Goal: Task Accomplishment & Management: Manage account settings

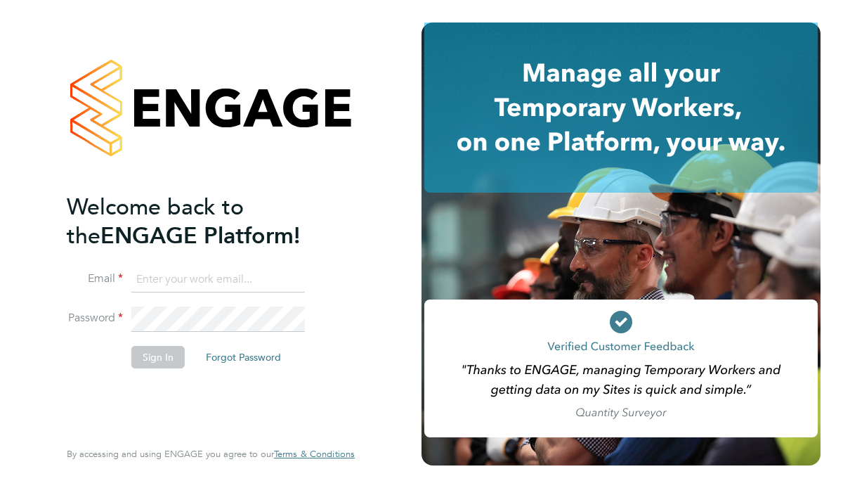
type input "ben.smith@brightonandhovealbion.com"
click at [150, 353] on button "Sign In" at bounding box center [157, 357] width 53 height 22
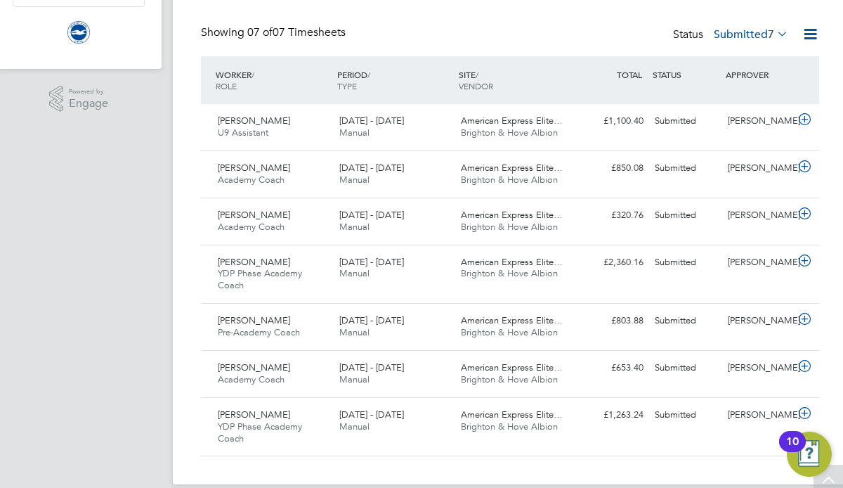
scroll to position [311, 0]
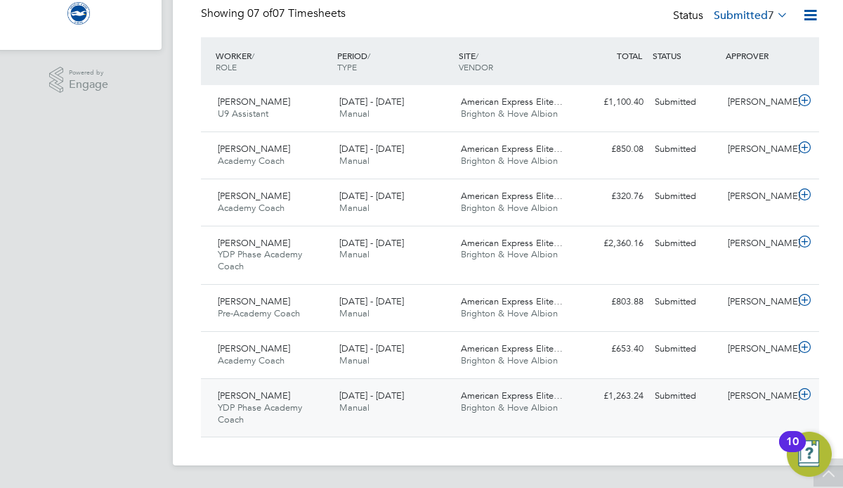
click at [247, 389] on div "Rhys Murphy YDP Phase Academy Coach 1 - 31 Aug 2025" at bounding box center [273, 407] width 122 height 47
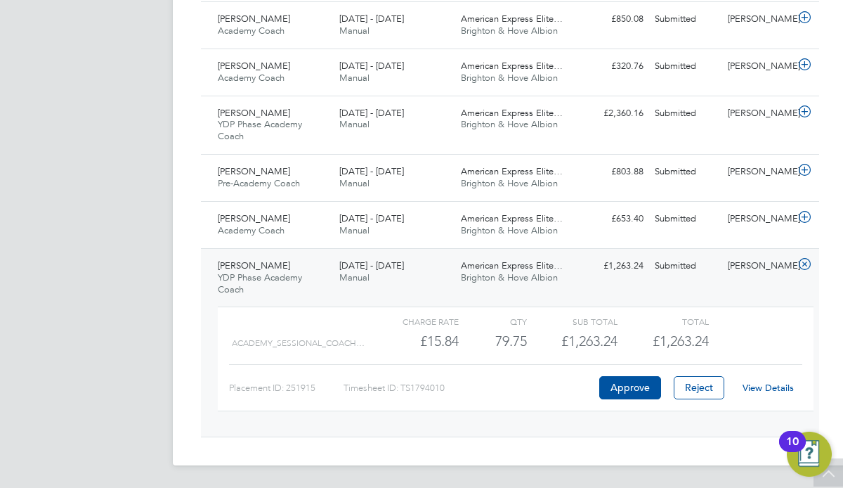
click at [772, 386] on link "View Details" at bounding box center [768, 388] width 51 height 12
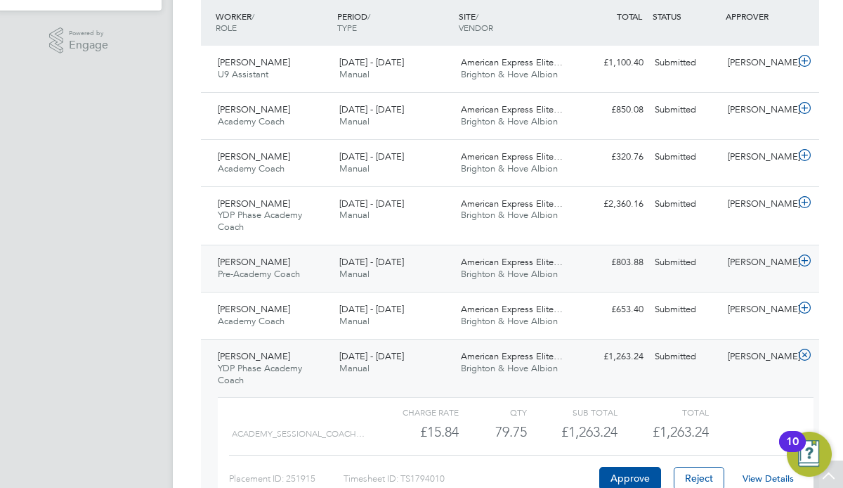
scroll to position [372, 0]
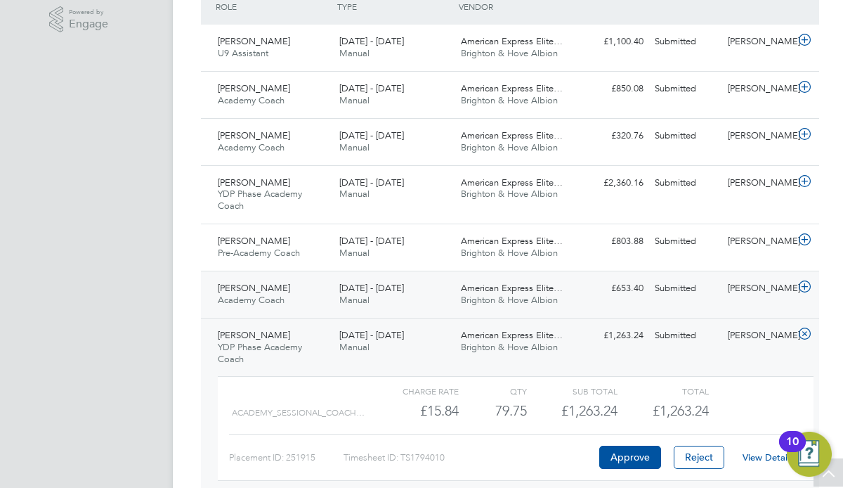
click at [256, 292] on span "Samuel Packham" at bounding box center [254, 288] width 72 height 12
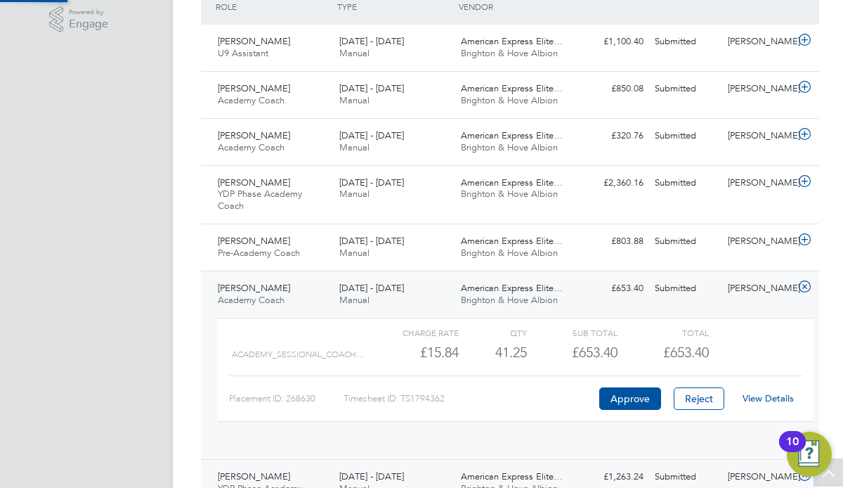
scroll to position [24, 137]
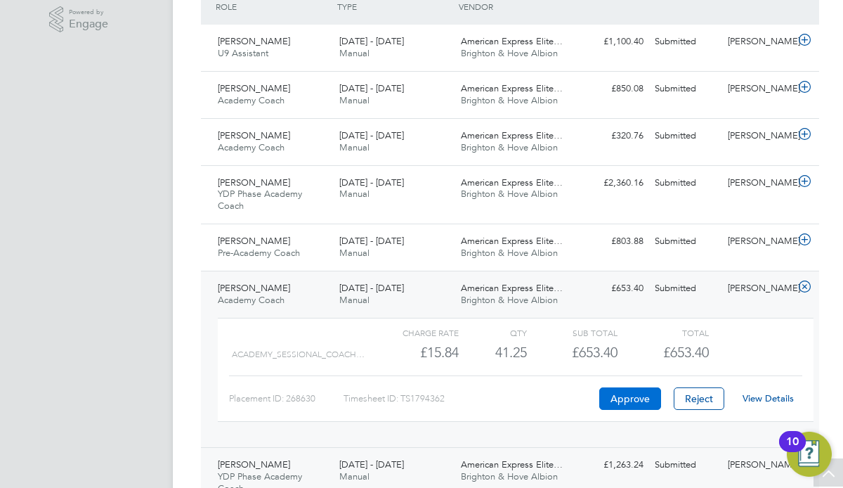
click at [629, 398] on button "Approve" at bounding box center [630, 398] width 62 height 22
click at [268, 243] on span "[PERSON_NAME]" at bounding box center [254, 241] width 72 height 12
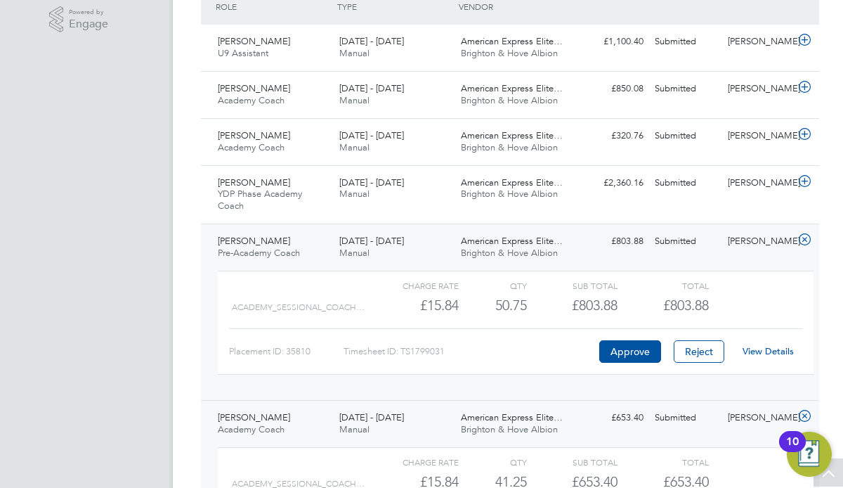
click at [754, 352] on link "View Details" at bounding box center [768, 351] width 51 height 12
click at [505, 188] on span "American Express Elite…" at bounding box center [512, 182] width 102 height 12
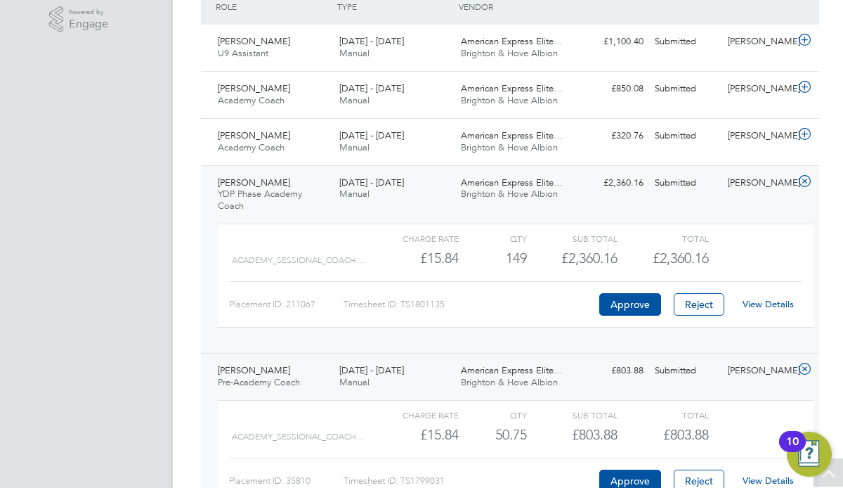
click at [760, 304] on link "View Details" at bounding box center [768, 304] width 51 height 12
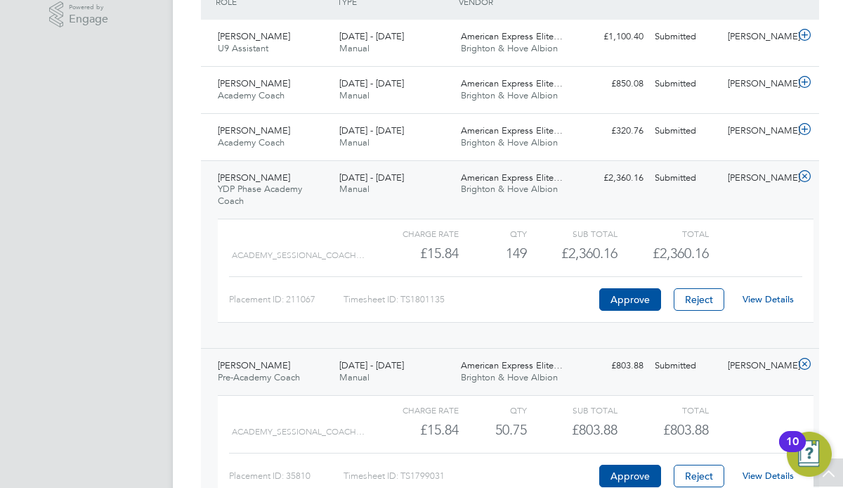
scroll to position [0, 0]
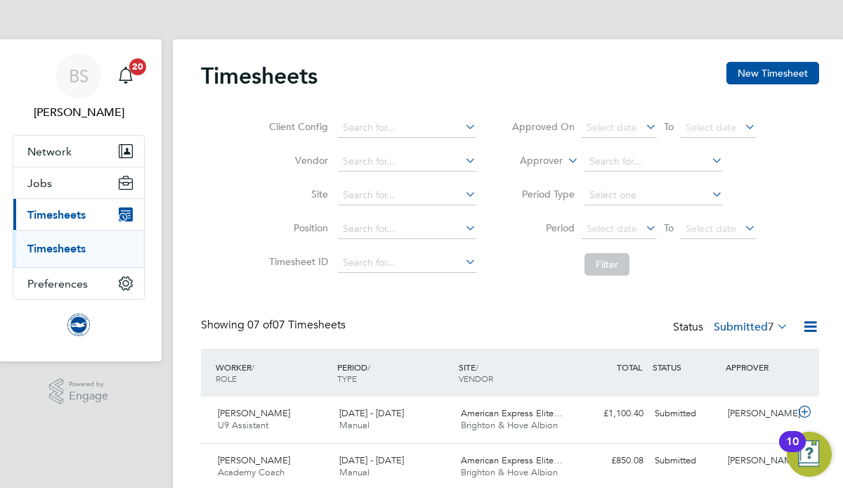
click at [58, 245] on link "Timesheets" at bounding box center [56, 248] width 58 height 13
click at [71, 245] on link "Timesheets" at bounding box center [56, 248] width 58 height 13
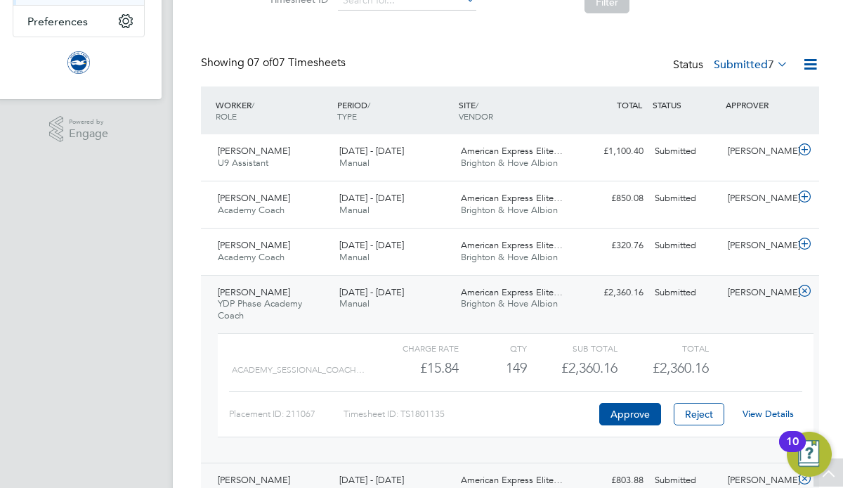
scroll to position [261, 0]
click at [262, 252] on span "Academy Coach" at bounding box center [251, 258] width 67 height 12
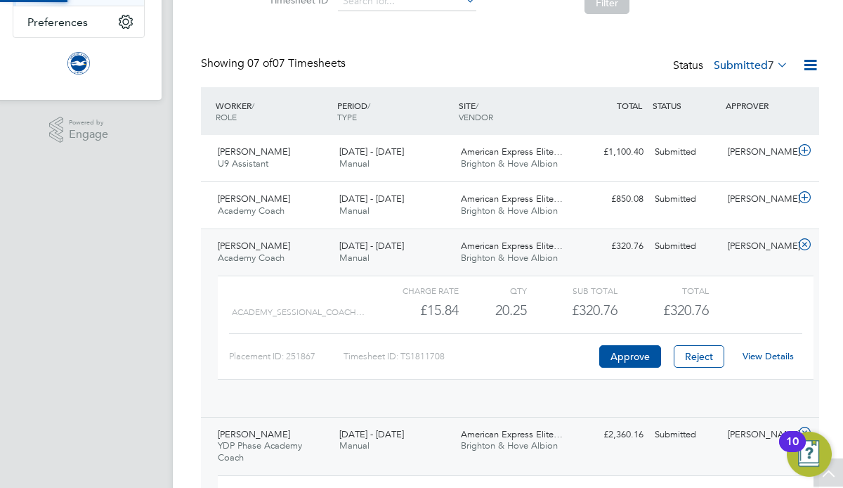
scroll to position [24, 137]
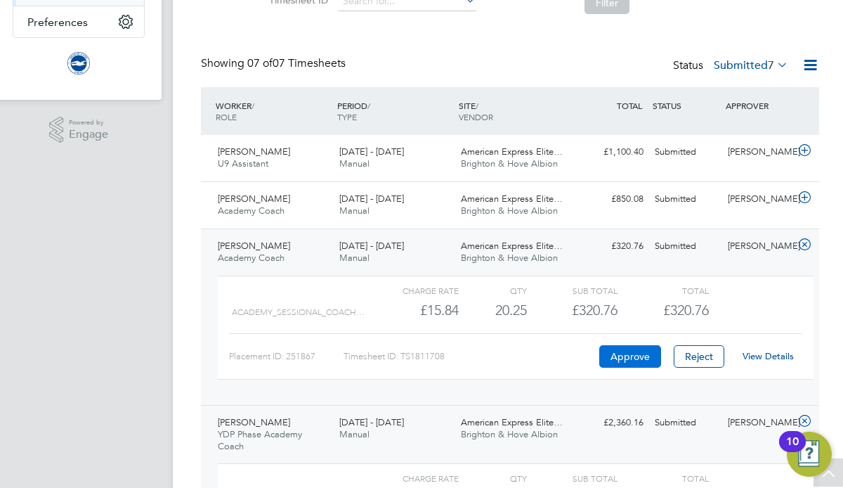
click at [626, 356] on button "Approve" at bounding box center [630, 356] width 62 height 22
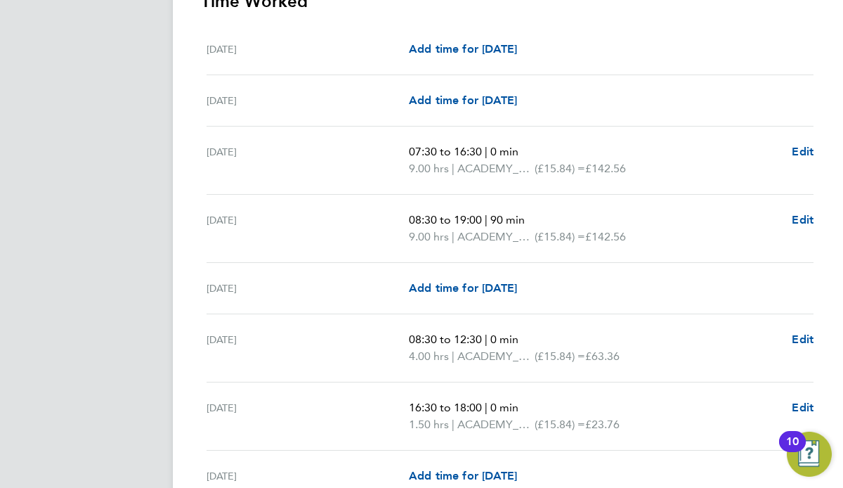
scroll to position [409, 0]
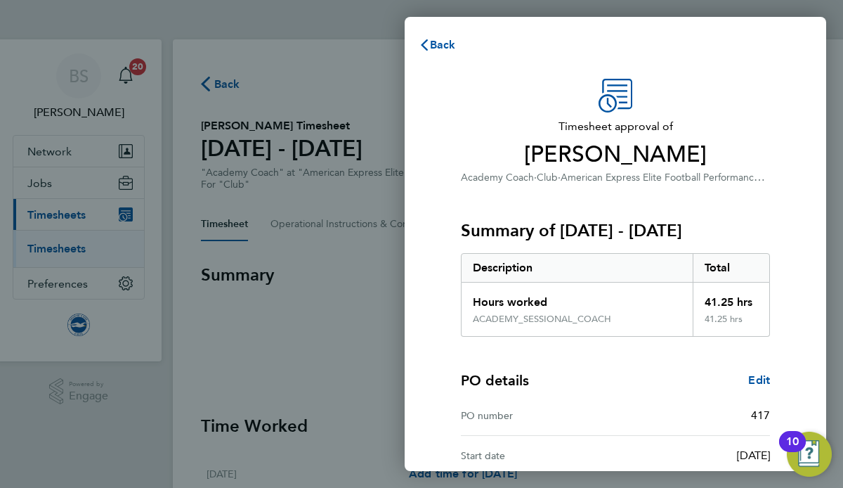
scroll to position [145, 0]
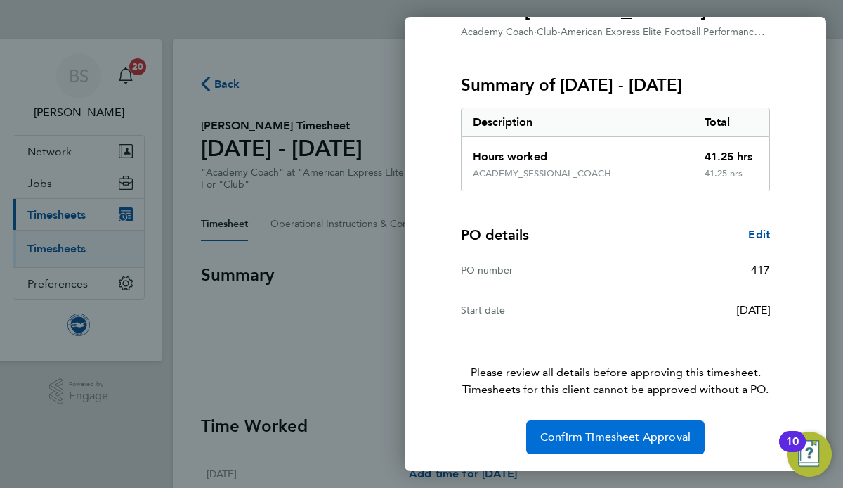
click at [592, 436] on span "Confirm Timesheet Approval" at bounding box center [615, 437] width 150 height 14
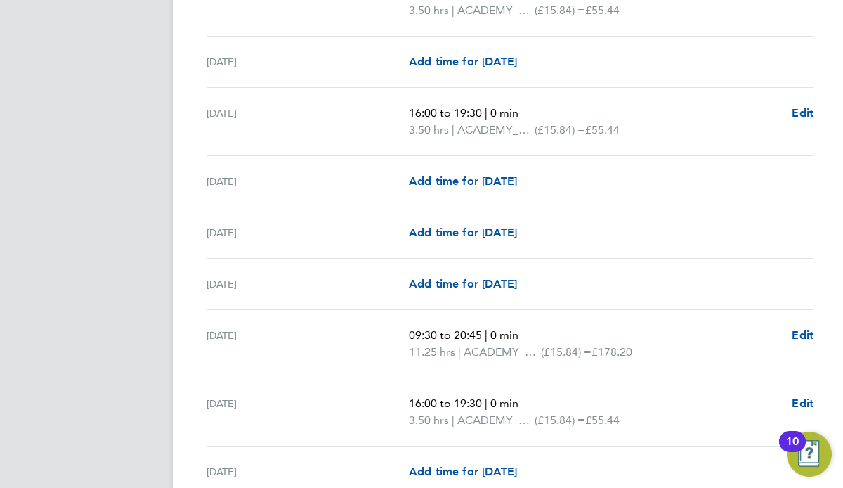
scroll to position [1063, 0]
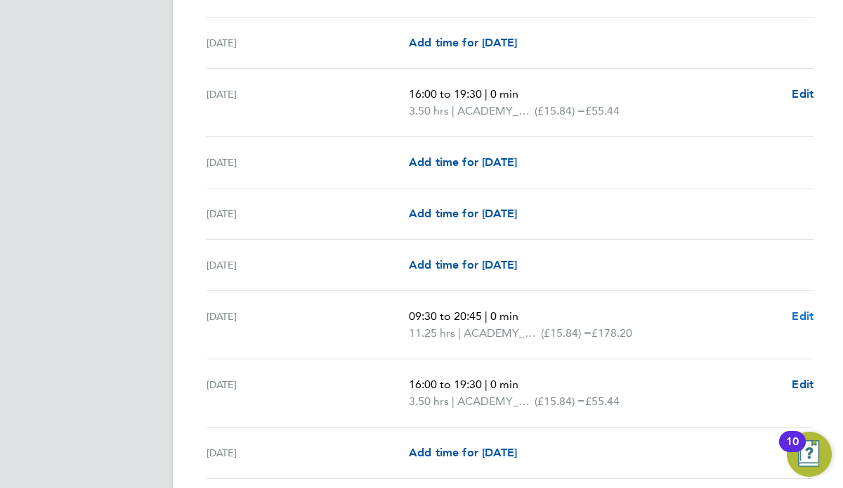
click at [800, 316] on span "Edit" at bounding box center [803, 315] width 22 height 13
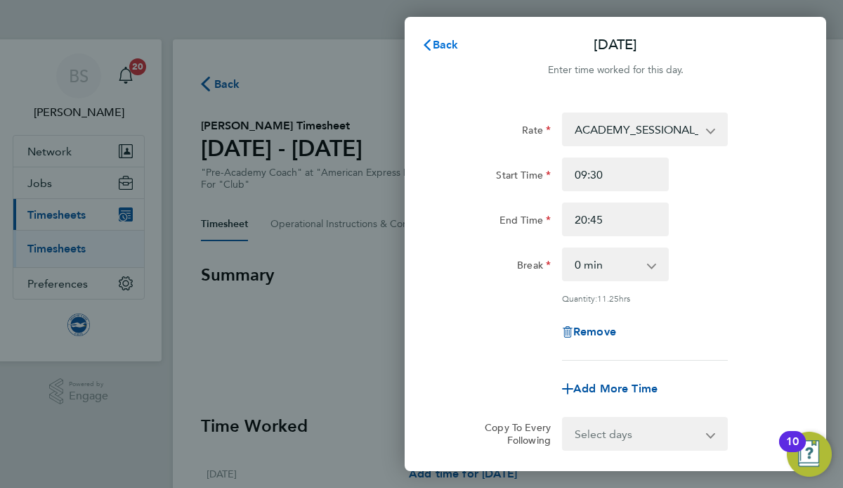
click at [428, 44] on icon "button" at bounding box center [427, 44] width 11 height 11
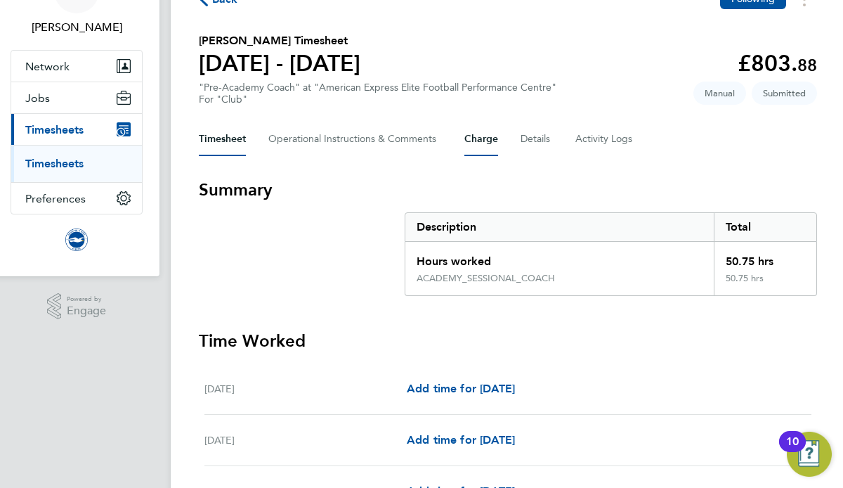
scroll to position [54, 2]
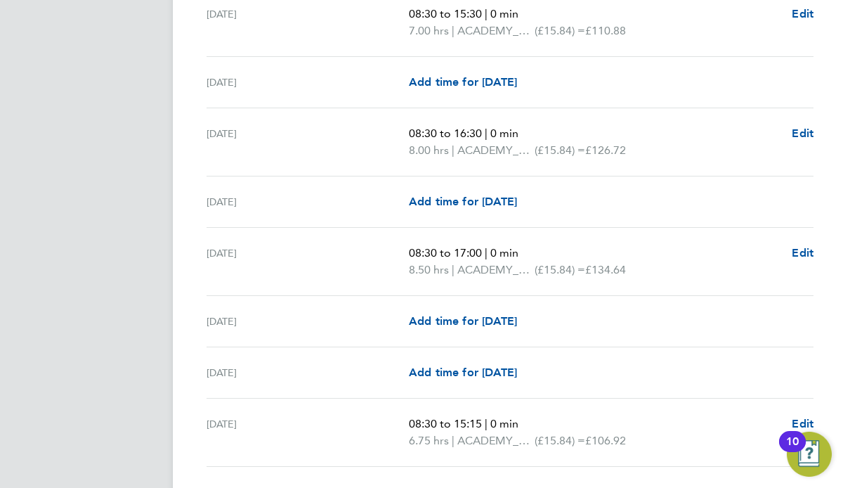
scroll to position [1932, 0]
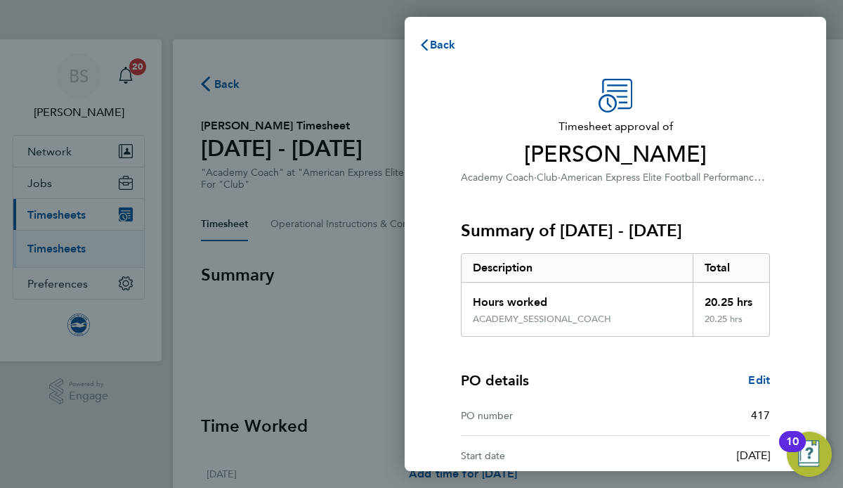
scroll to position [145, 0]
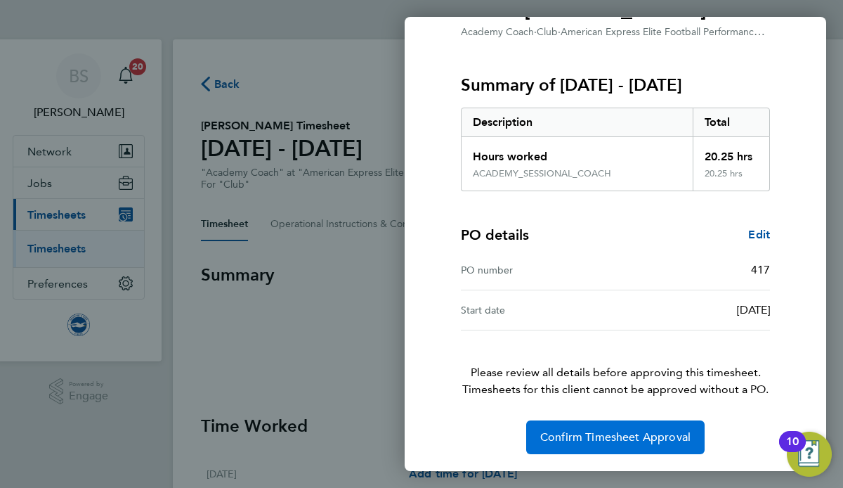
click at [639, 433] on span "Confirm Timesheet Approval" at bounding box center [615, 437] width 150 height 14
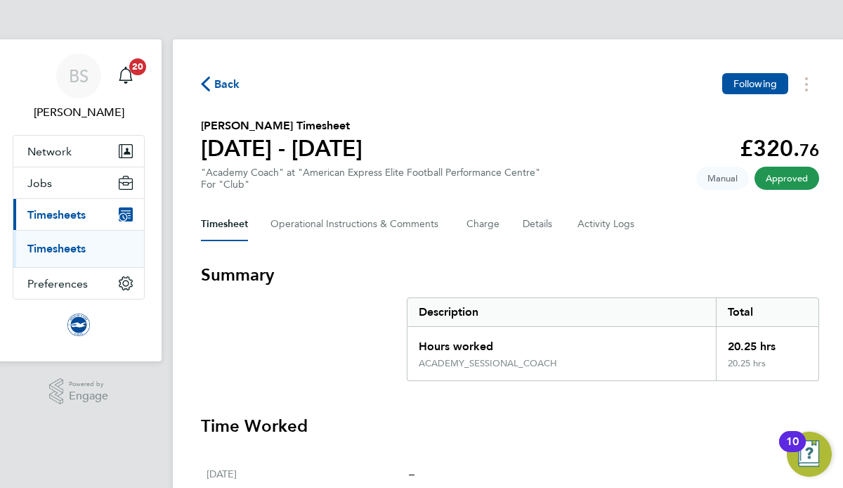
click at [50, 249] on link "Timesheets" at bounding box center [56, 248] width 58 height 13
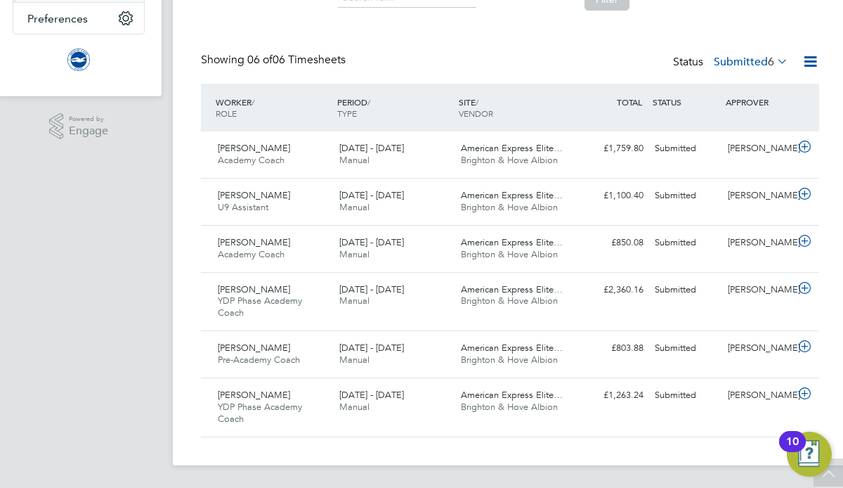
scroll to position [265, 1]
click at [481, 242] on span "American Express Elite…" at bounding box center [511, 242] width 102 height 12
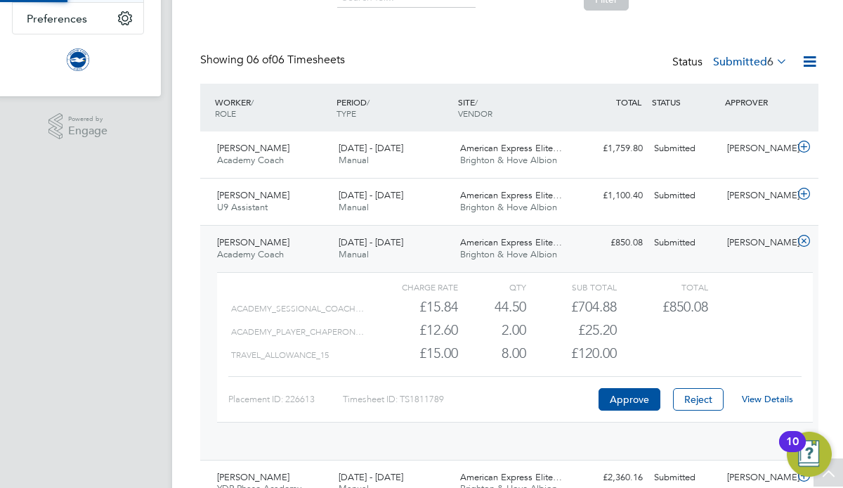
scroll to position [24, 137]
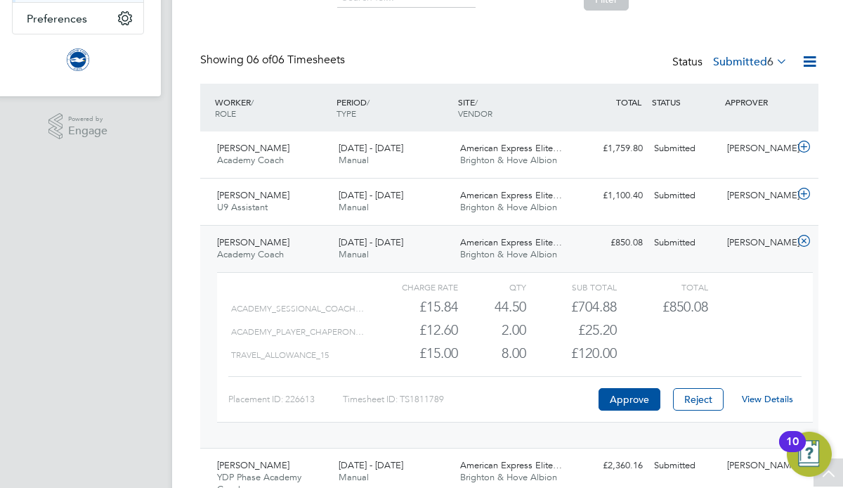
click at [767, 400] on link "View Details" at bounding box center [767, 399] width 51 height 12
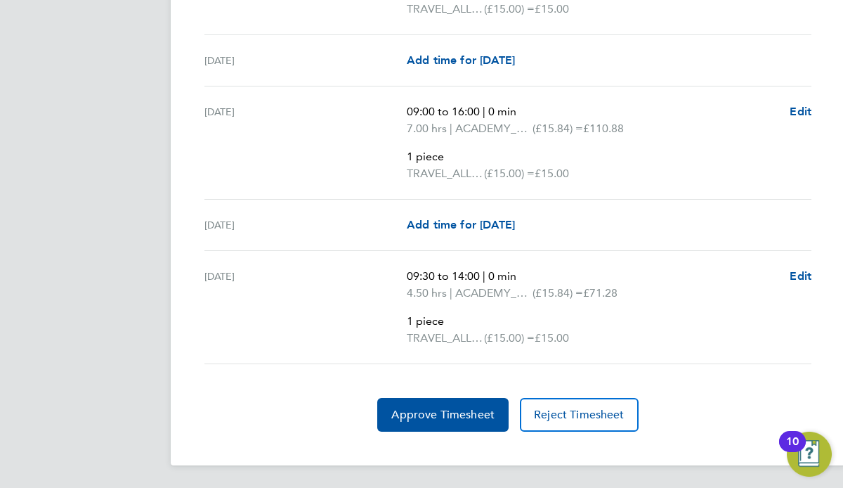
scroll to position [2299, 4]
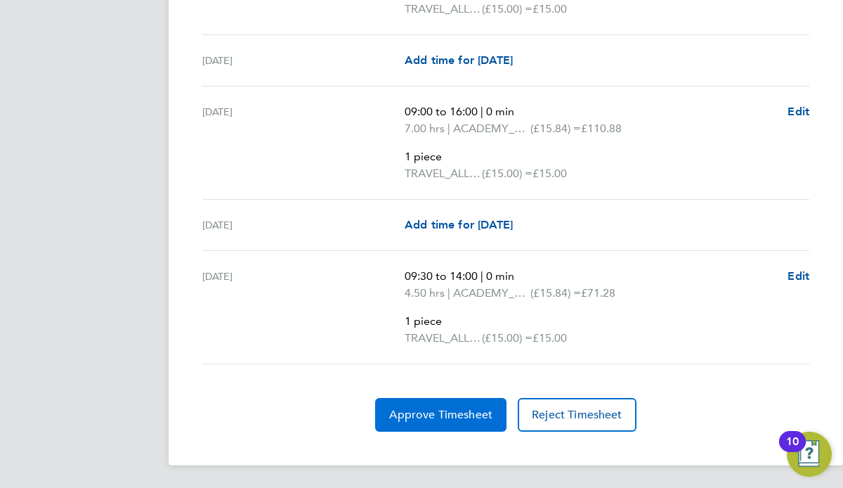
click at [452, 413] on span "Approve Timesheet" at bounding box center [440, 415] width 103 height 14
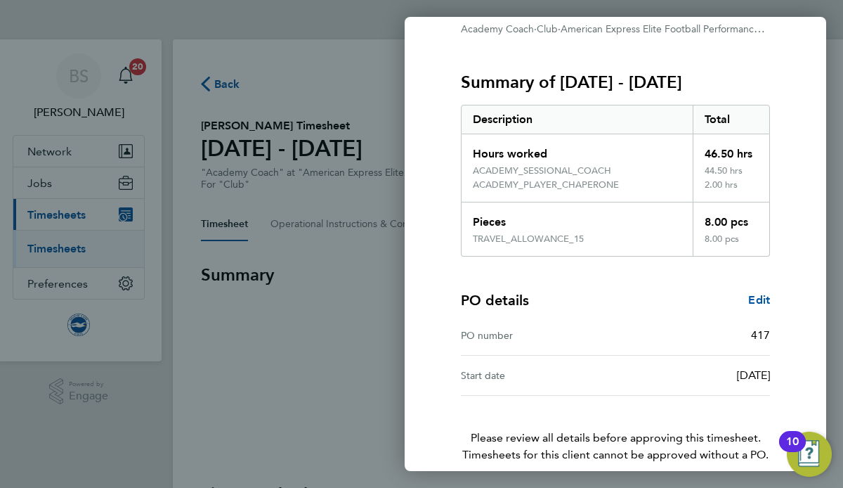
scroll to position [214, 0]
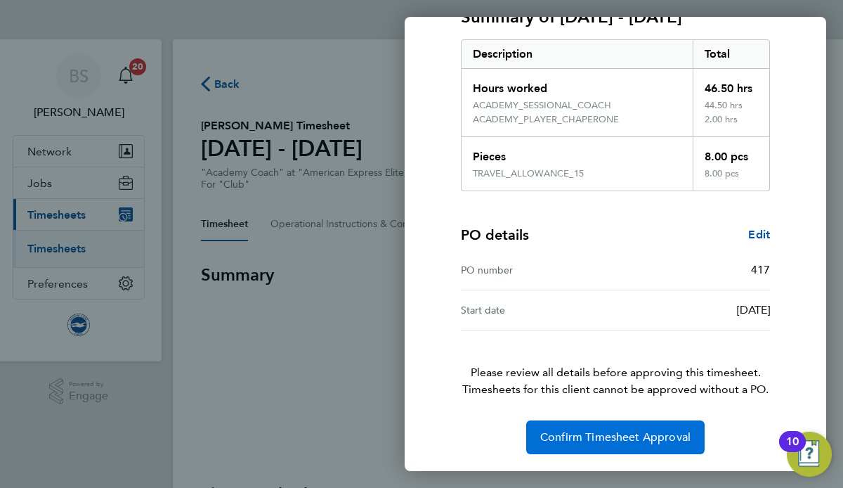
click at [658, 432] on span "Confirm Timesheet Approval" at bounding box center [615, 437] width 150 height 14
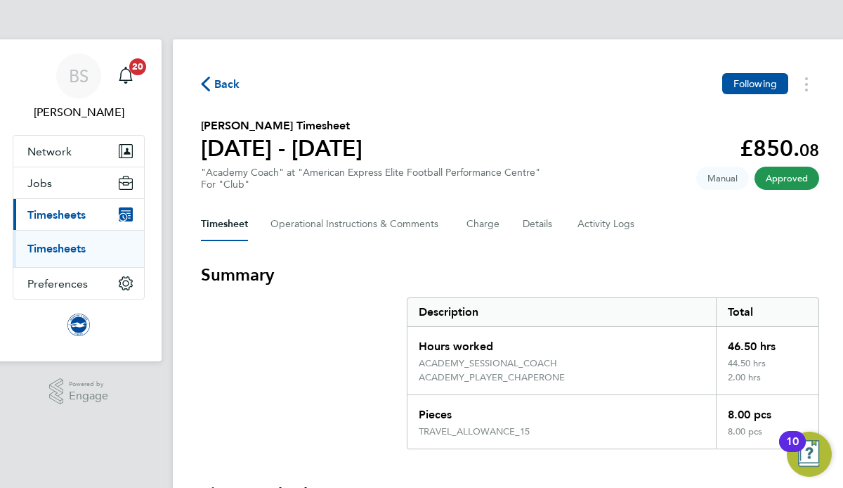
click at [66, 246] on link "Timesheets" at bounding box center [56, 248] width 58 height 13
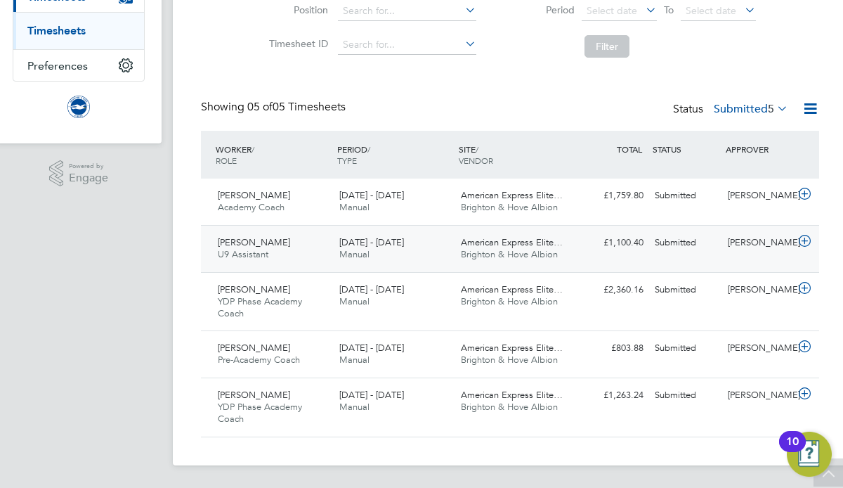
click at [648, 240] on div "£1,100.40 Submitted" at bounding box center [612, 242] width 73 height 23
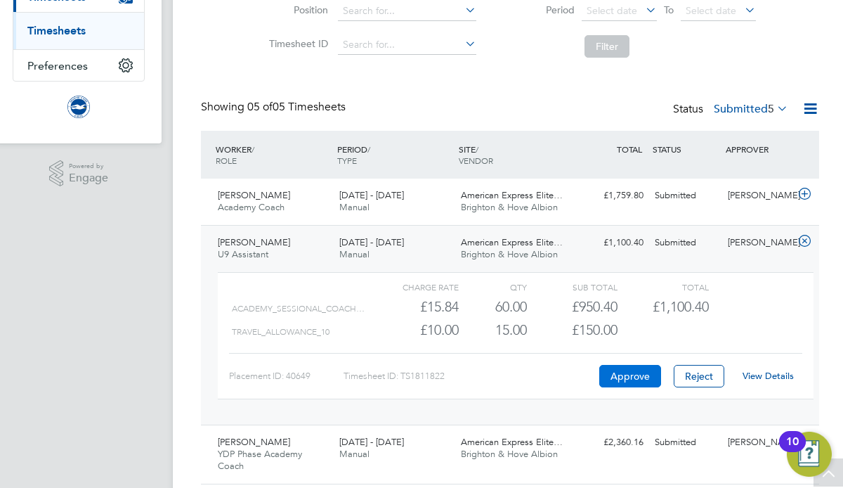
click at [628, 379] on button "Approve" at bounding box center [630, 376] width 62 height 22
click at [627, 370] on button "Approve" at bounding box center [630, 376] width 62 height 22
click at [526, 201] on div "American Express Elite… Brighton & Hove Albion" at bounding box center [516, 201] width 122 height 35
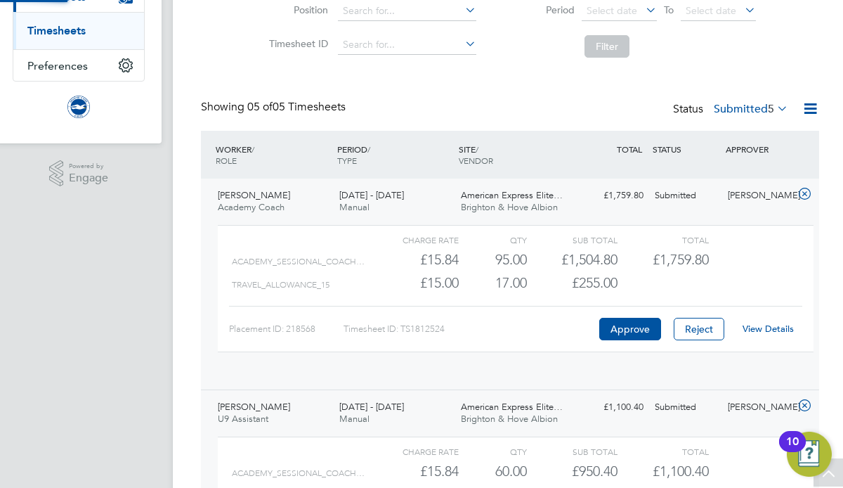
scroll to position [24, 137]
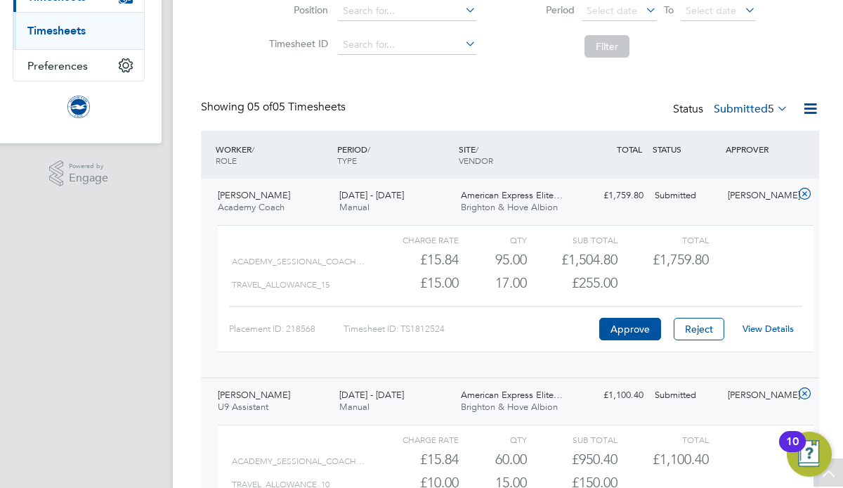
click at [767, 332] on link "View Details" at bounding box center [768, 329] width 51 height 12
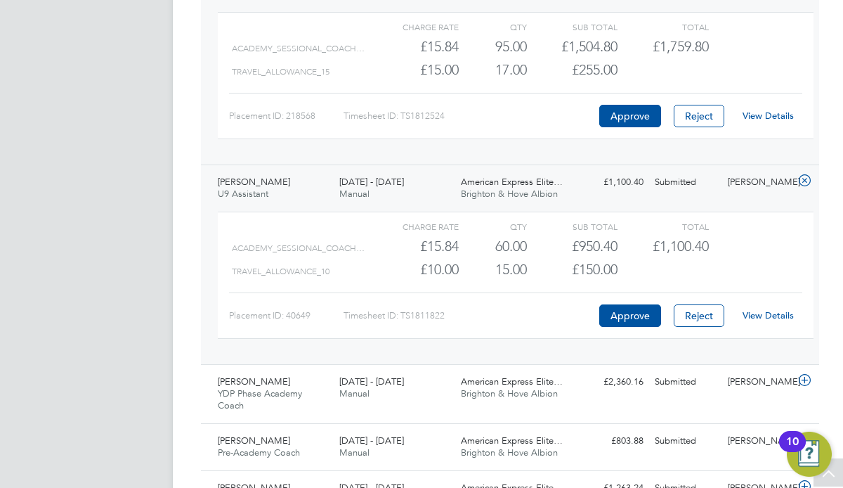
scroll to position [524, 0]
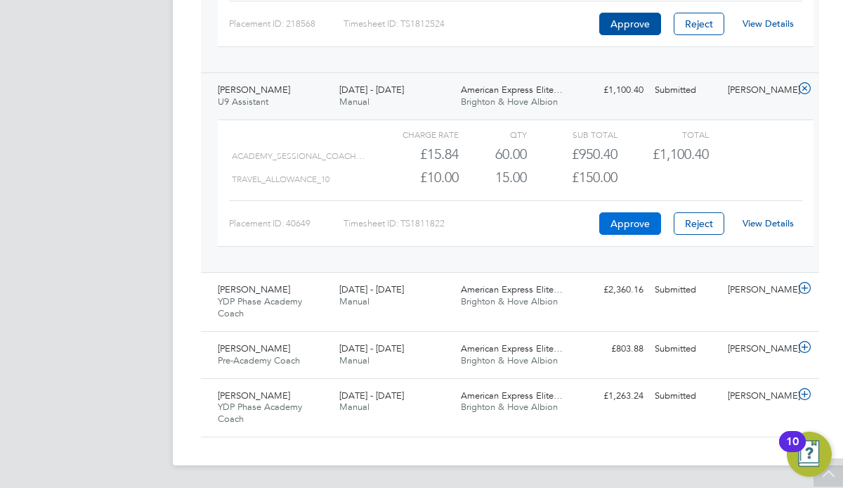
click at [632, 225] on button "Approve" at bounding box center [630, 223] width 62 height 22
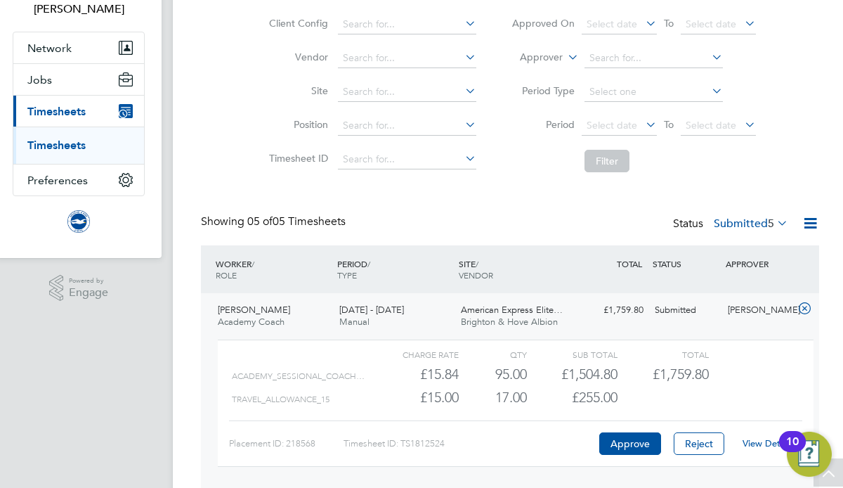
scroll to position [108, 0]
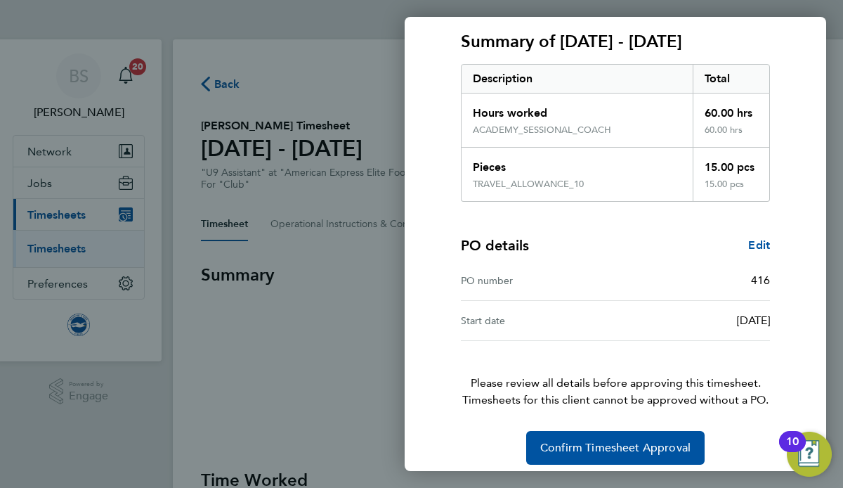
scroll to position [200, 0]
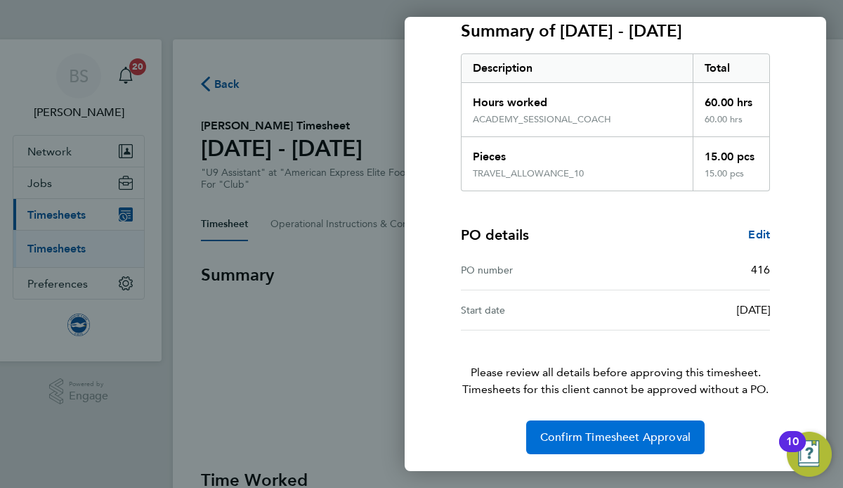
click at [639, 439] on span "Confirm Timesheet Approval" at bounding box center [615, 437] width 150 height 14
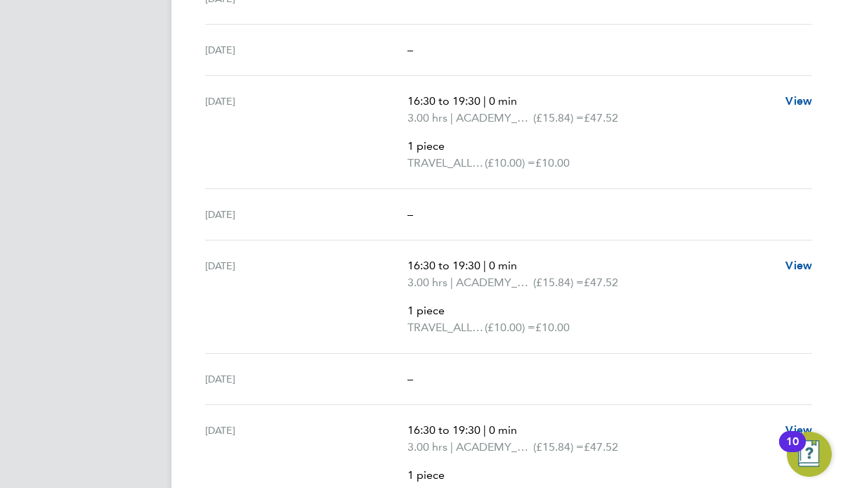
scroll to position [1812, 1]
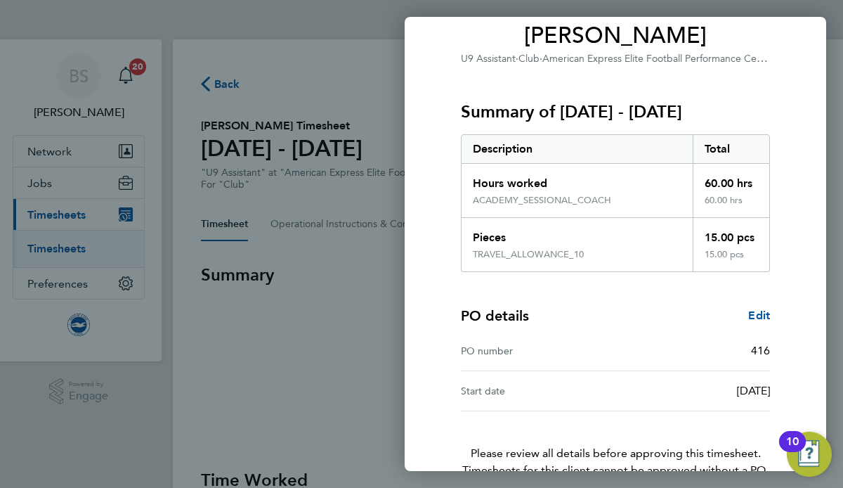
scroll to position [200, 0]
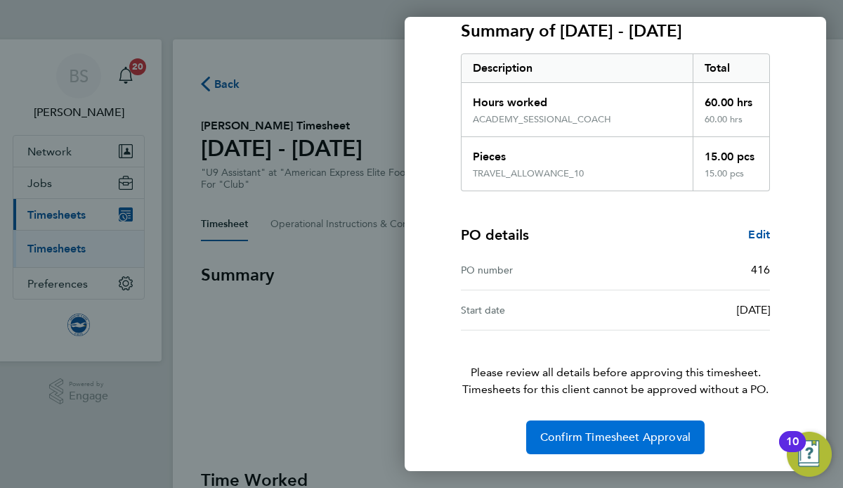
click at [578, 433] on span "Confirm Timesheet Approval" at bounding box center [615, 437] width 150 height 14
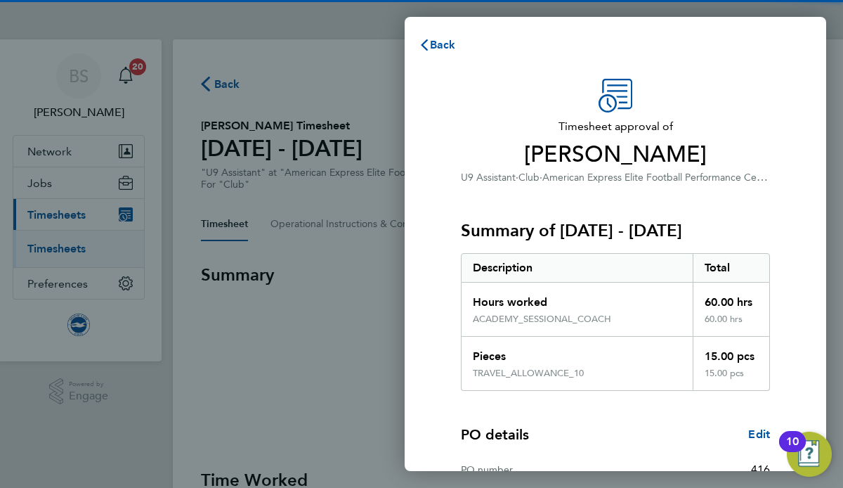
scroll to position [200, 0]
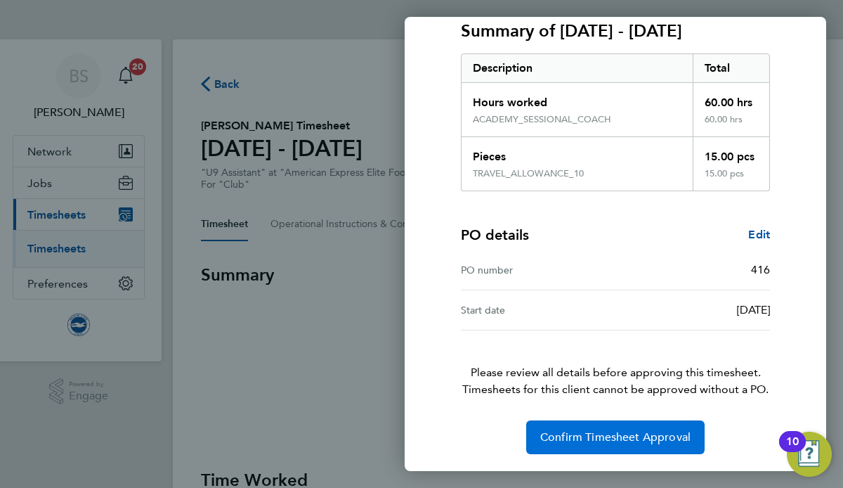
click at [577, 438] on span "Confirm Timesheet Approval" at bounding box center [615, 437] width 150 height 14
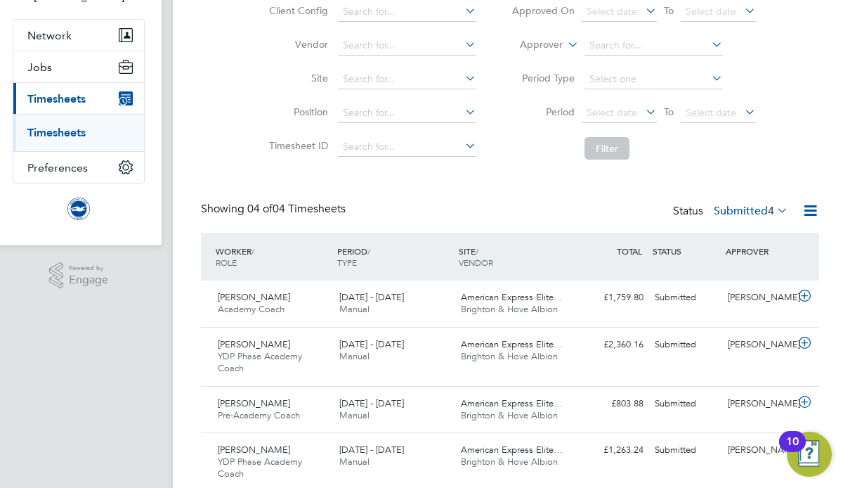
scroll to position [171, 0]
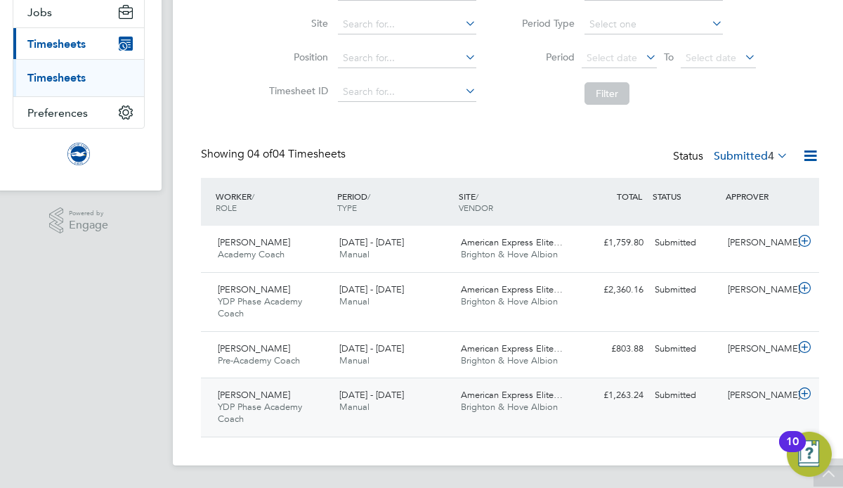
click at [243, 396] on span "[PERSON_NAME]" at bounding box center [254, 395] width 72 height 12
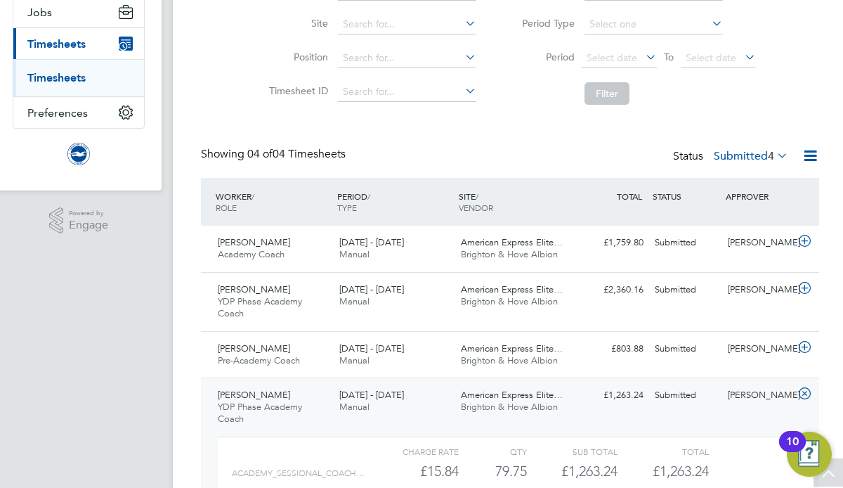
scroll to position [301, 0]
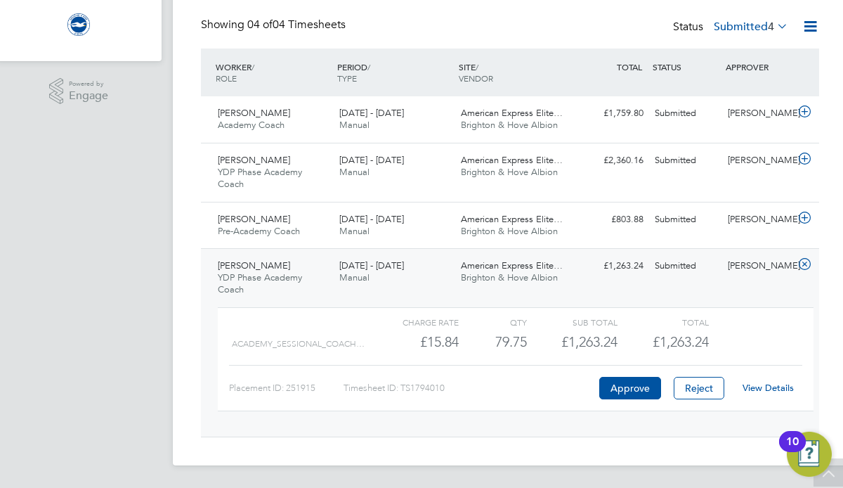
click at [760, 387] on link "View Details" at bounding box center [768, 388] width 51 height 12
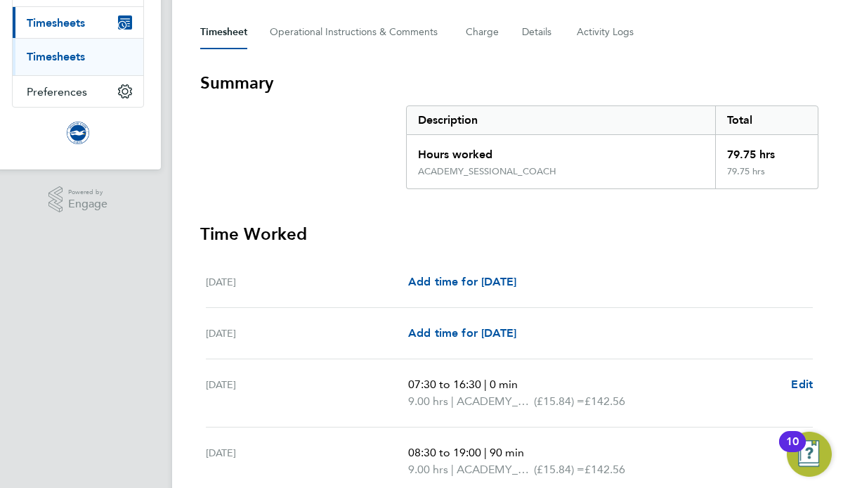
scroll to position [0, 1]
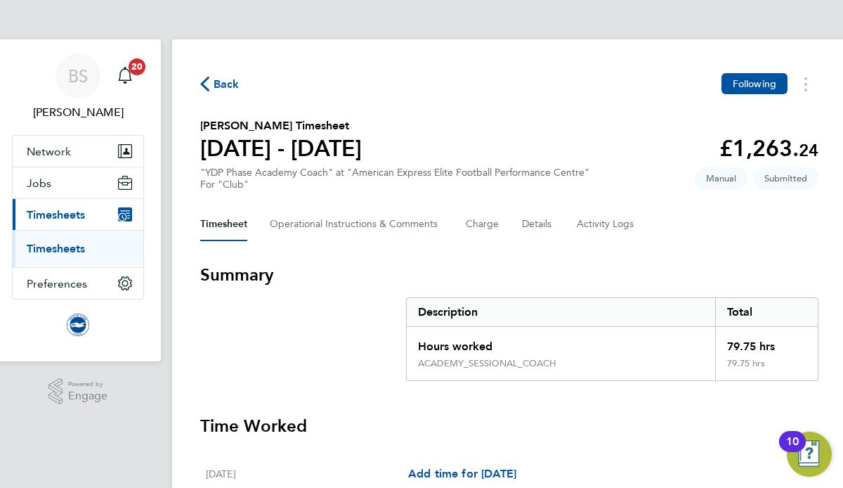
click at [67, 245] on link "Timesheets" at bounding box center [56, 248] width 58 height 13
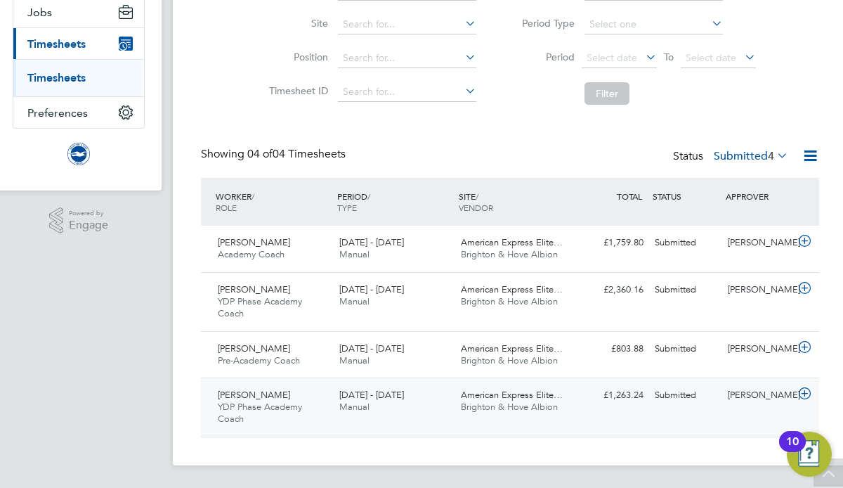
click at [262, 410] on span "YDP Phase Academy Coach" at bounding box center [260, 413] width 84 height 24
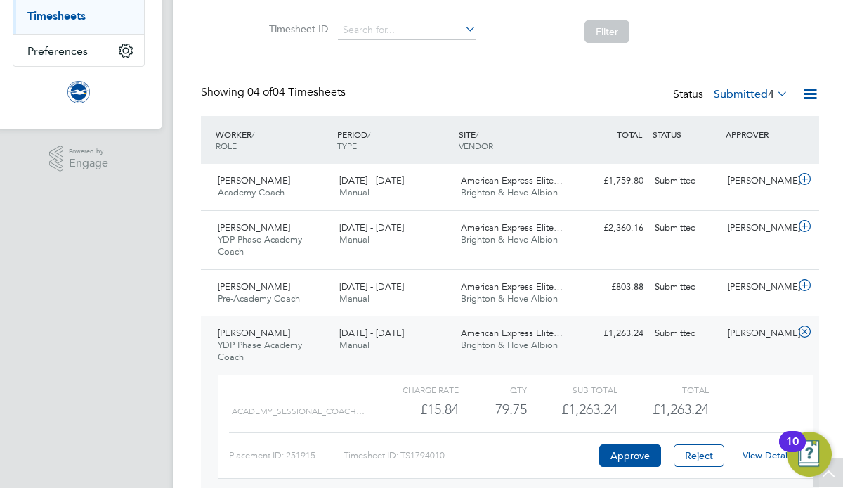
scroll to position [301, 0]
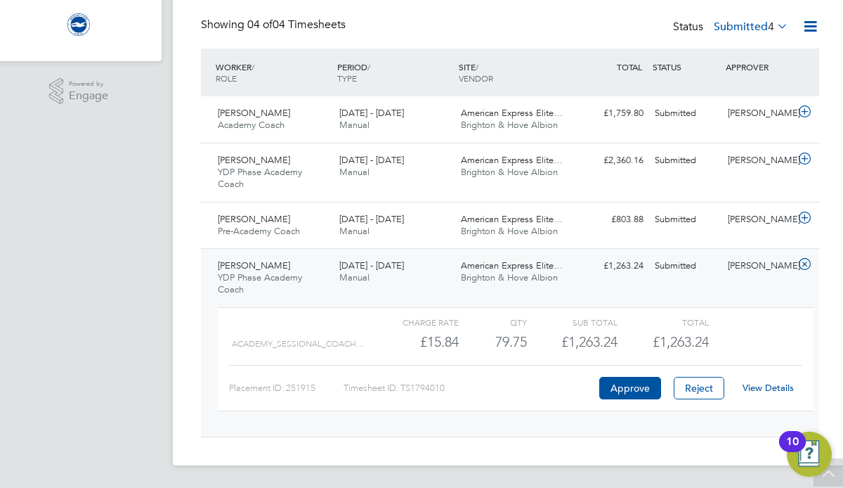
click at [759, 386] on link "View Details" at bounding box center [768, 388] width 51 height 12
click at [235, 112] on span "Rhys Shekle" at bounding box center [254, 113] width 72 height 12
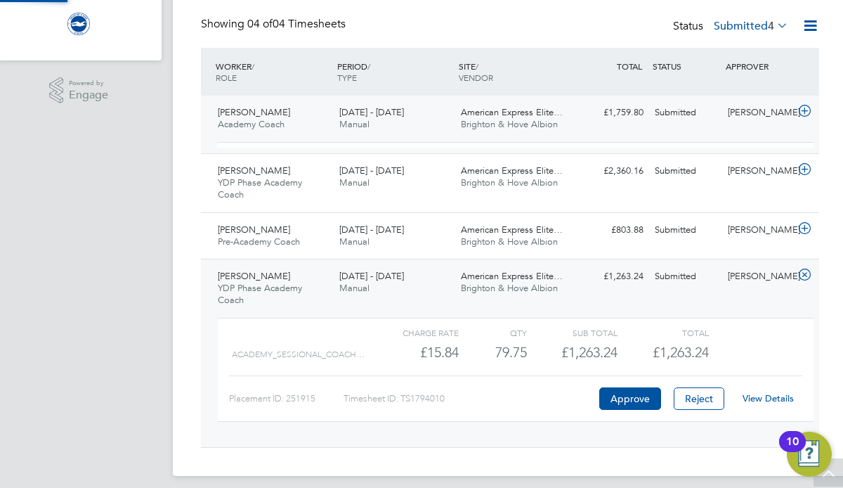
scroll to position [24, 137]
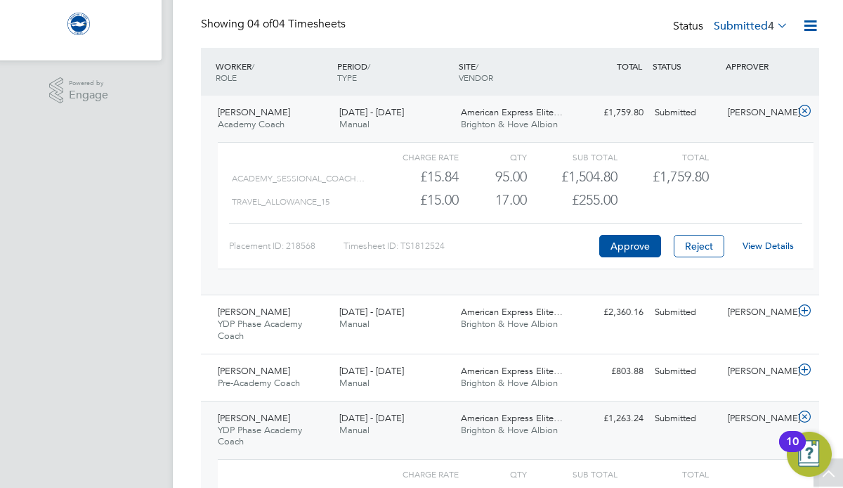
click at [773, 246] on link "View Details" at bounding box center [768, 246] width 51 height 12
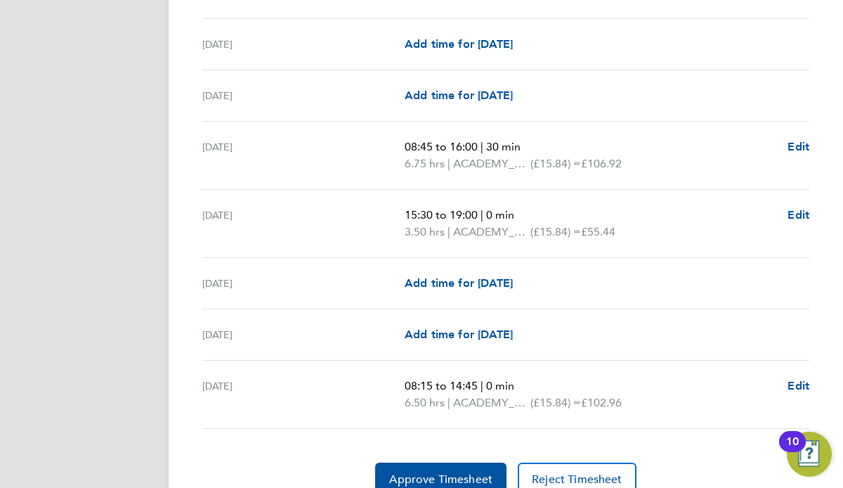
scroll to position [1918, 4]
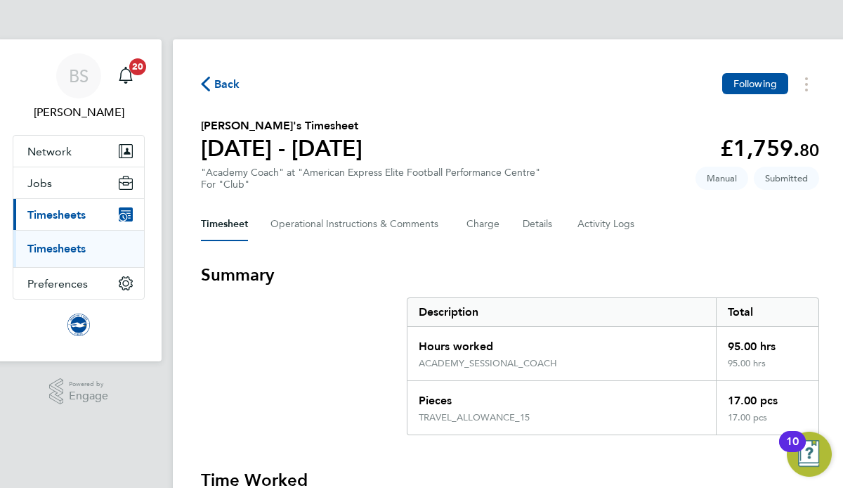
click at [44, 247] on link "Timesheets" at bounding box center [56, 248] width 58 height 13
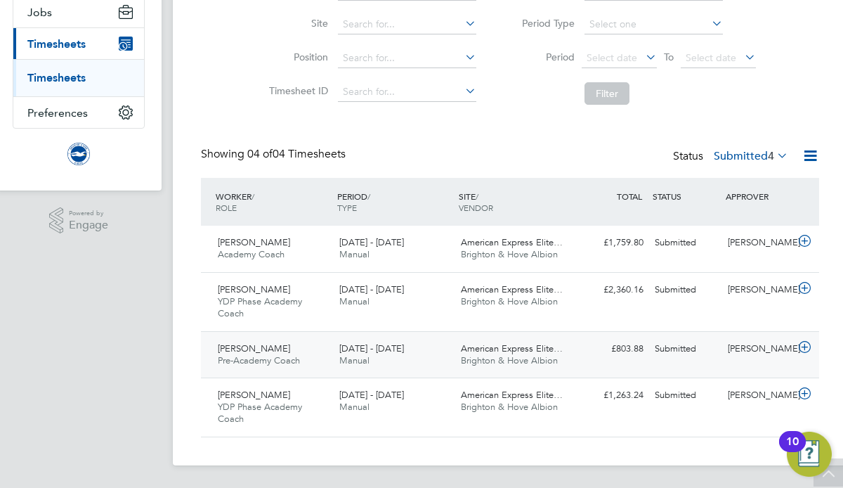
click at [246, 350] on span "Deyvid Teixeira" at bounding box center [254, 348] width 72 height 12
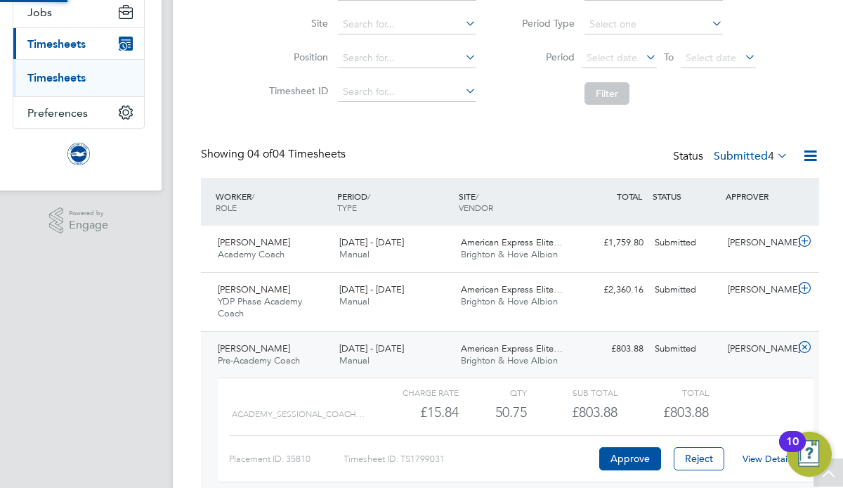
scroll to position [7, 7]
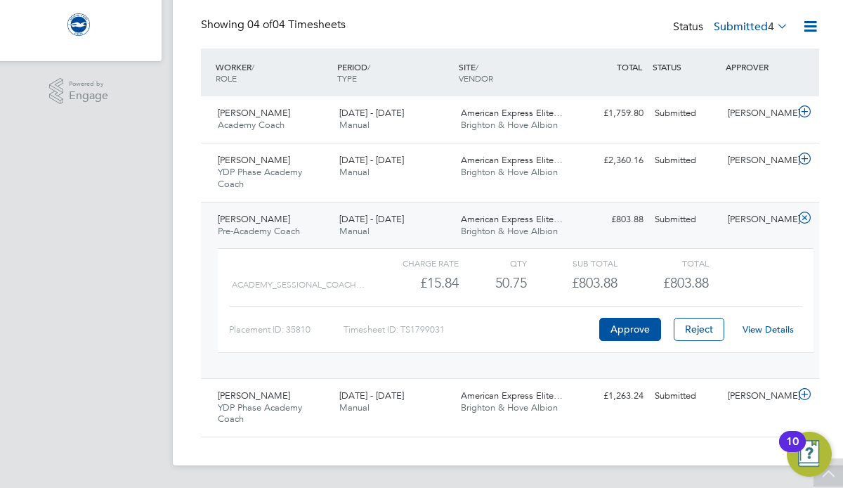
click at [760, 327] on link "View Details" at bounding box center [768, 329] width 51 height 12
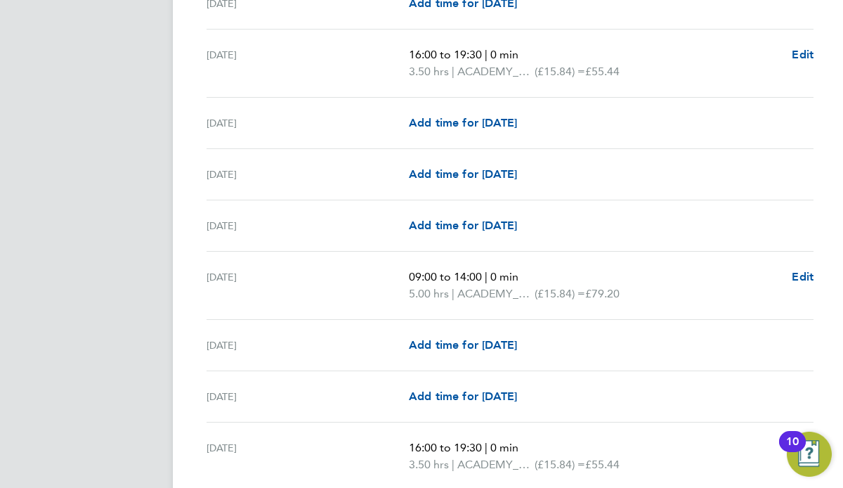
scroll to position [1860, 0]
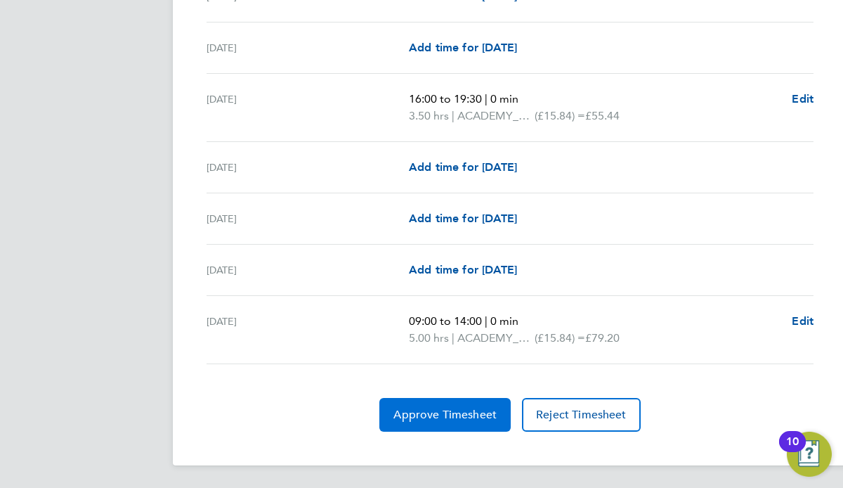
click at [451, 410] on span "Approve Timesheet" at bounding box center [445, 415] width 103 height 14
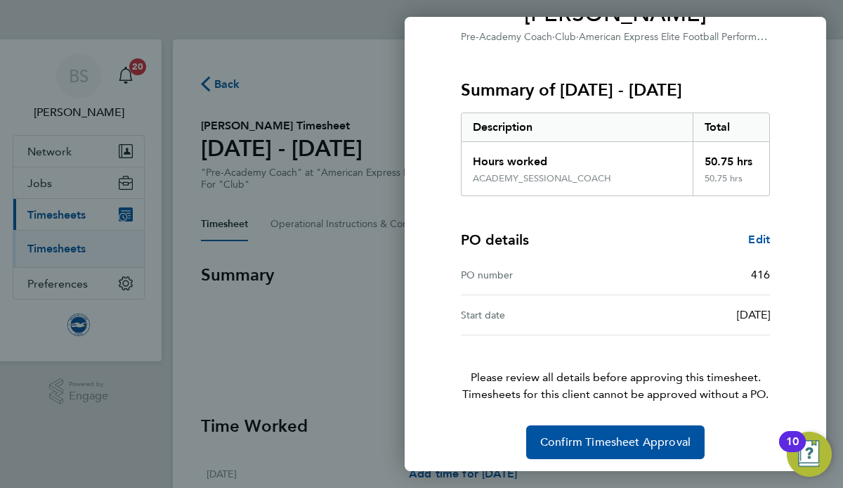
scroll to position [145, 0]
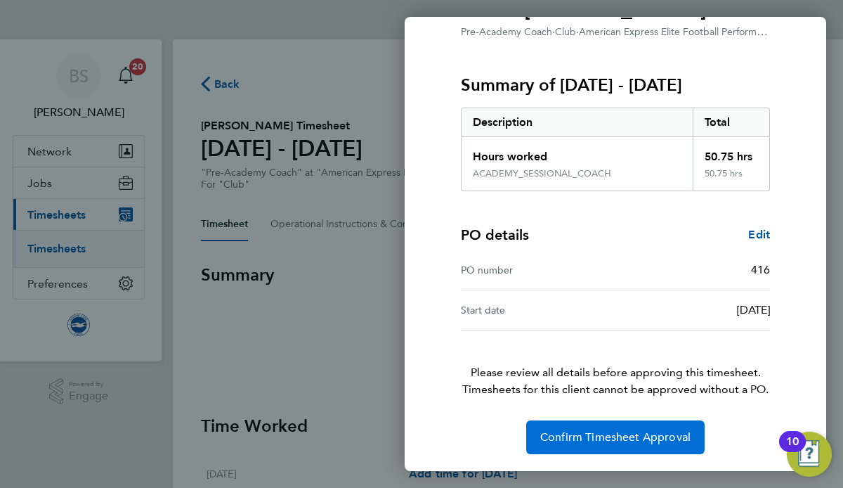
click at [607, 433] on span "Confirm Timesheet Approval" at bounding box center [615, 437] width 150 height 14
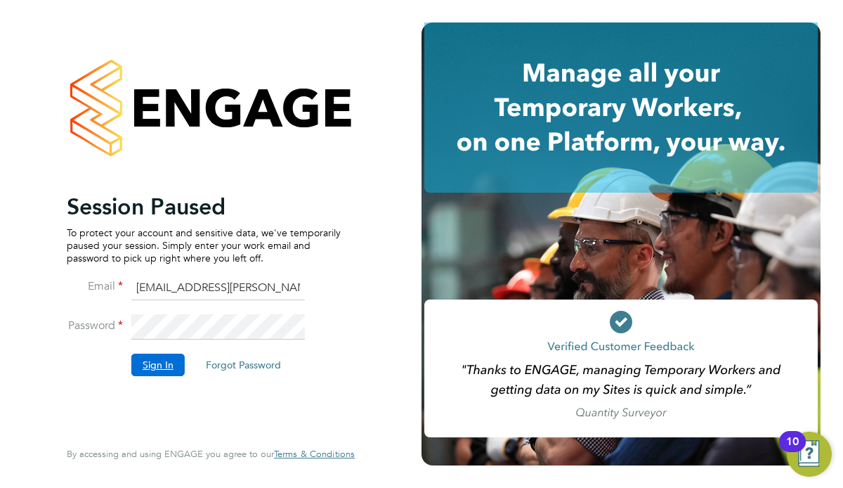
click at [150, 365] on button "Sign In" at bounding box center [157, 364] width 53 height 22
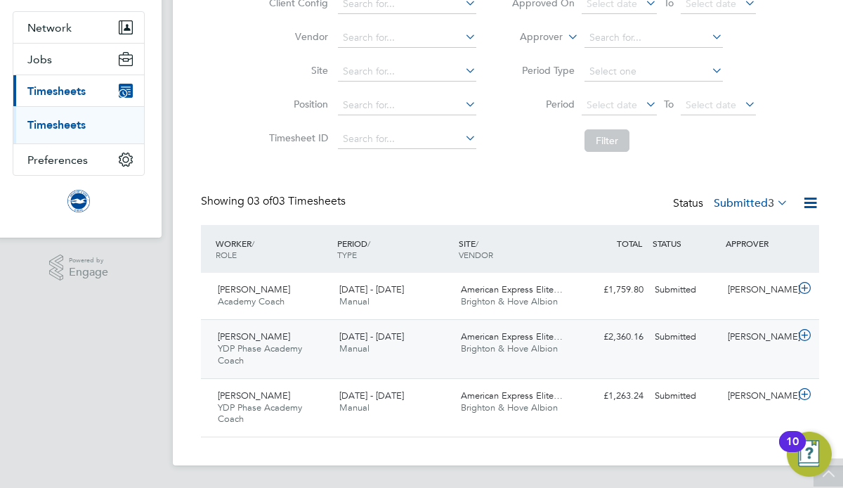
click at [748, 336] on div "[PERSON_NAME]" at bounding box center [758, 336] width 73 height 23
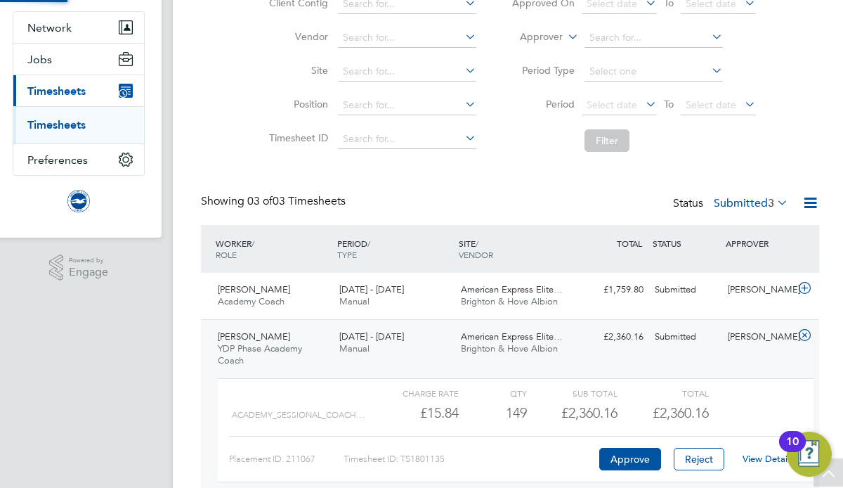
scroll to position [24, 137]
click at [693, 455] on button "Reject" at bounding box center [699, 459] width 51 height 22
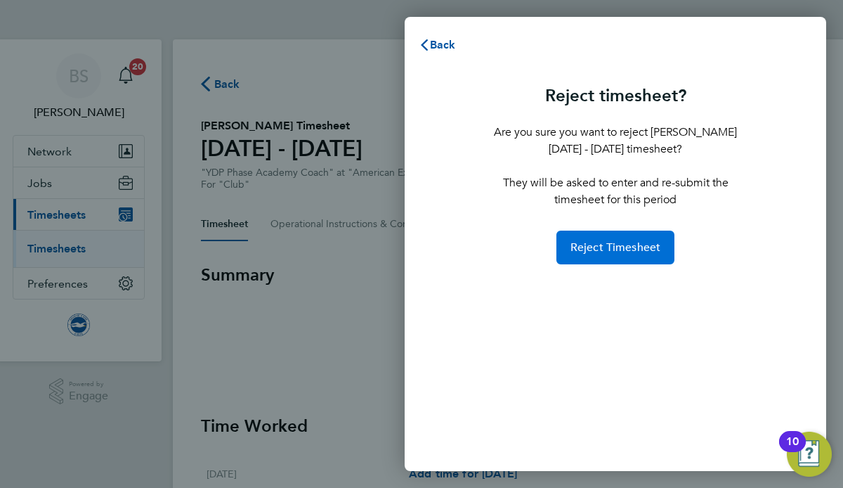
click at [592, 238] on button "Reject Timesheet" at bounding box center [616, 247] width 119 height 34
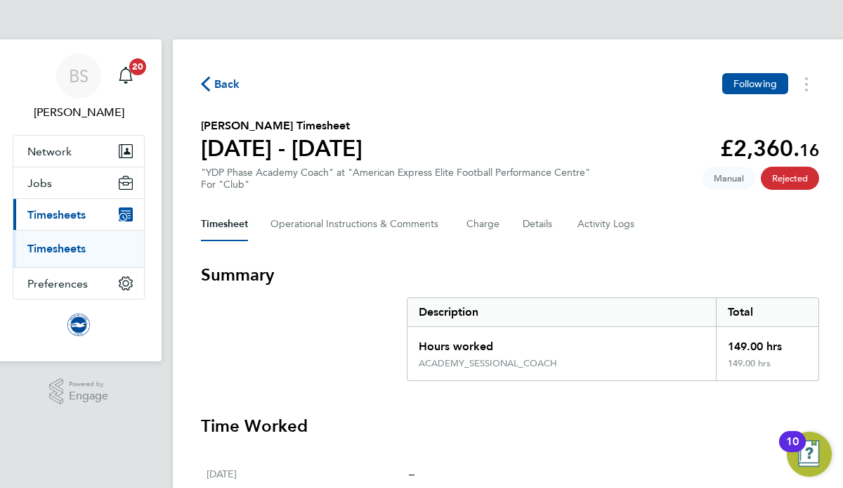
click at [59, 214] on span "Timesheets" at bounding box center [56, 214] width 58 height 13
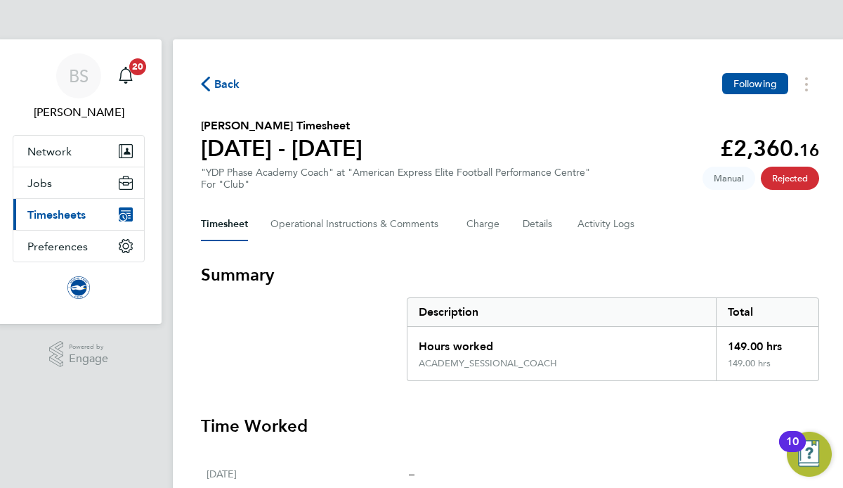
click at [59, 218] on span "Timesheets" at bounding box center [56, 214] width 58 height 13
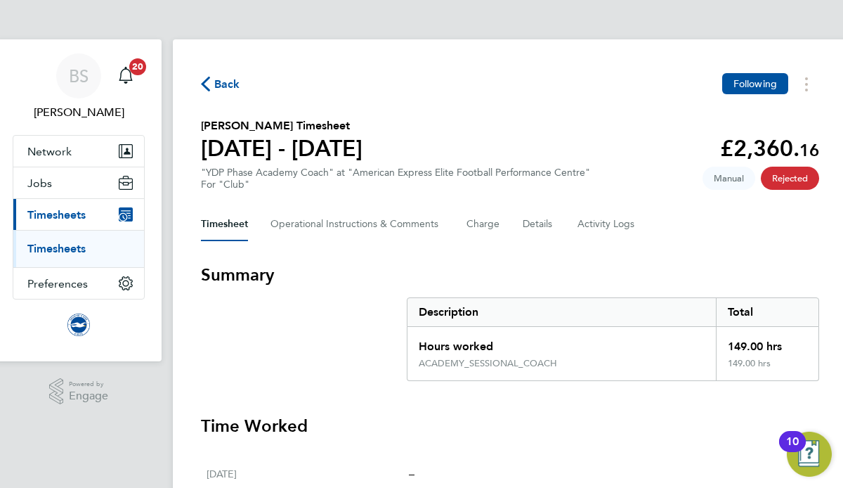
click at [60, 250] on link "Timesheets" at bounding box center [56, 248] width 58 height 13
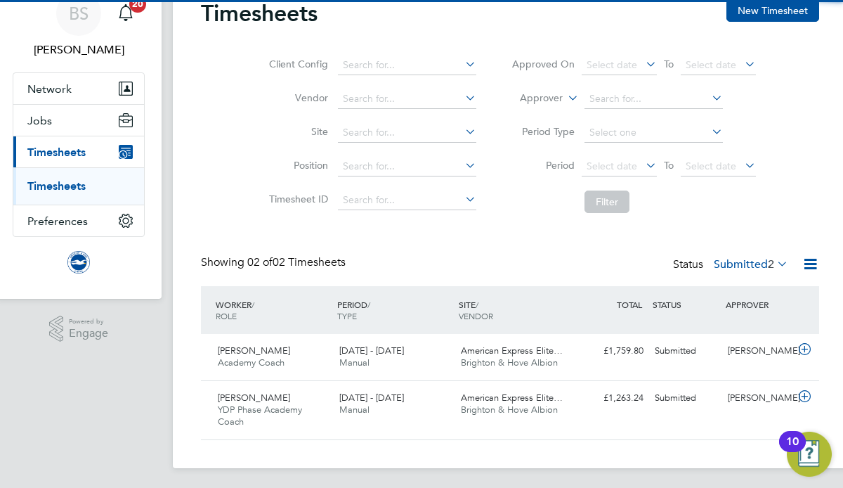
scroll to position [65, 0]
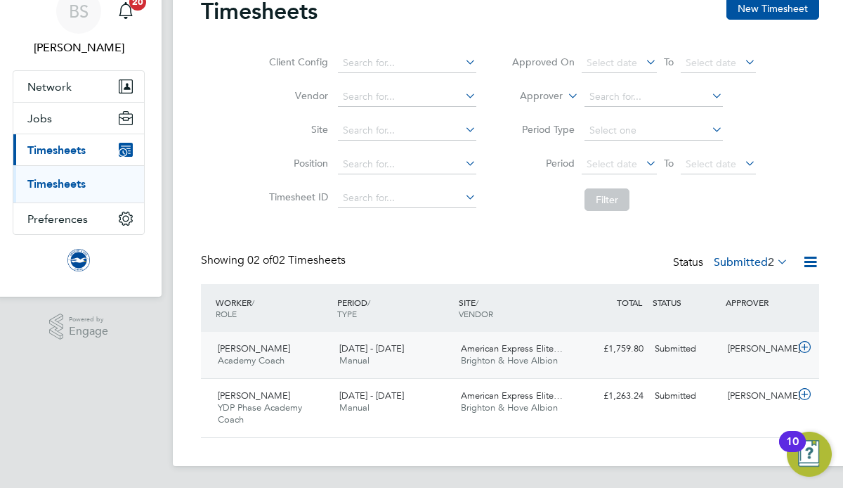
click at [682, 342] on div "Submitted" at bounding box center [685, 348] width 73 height 23
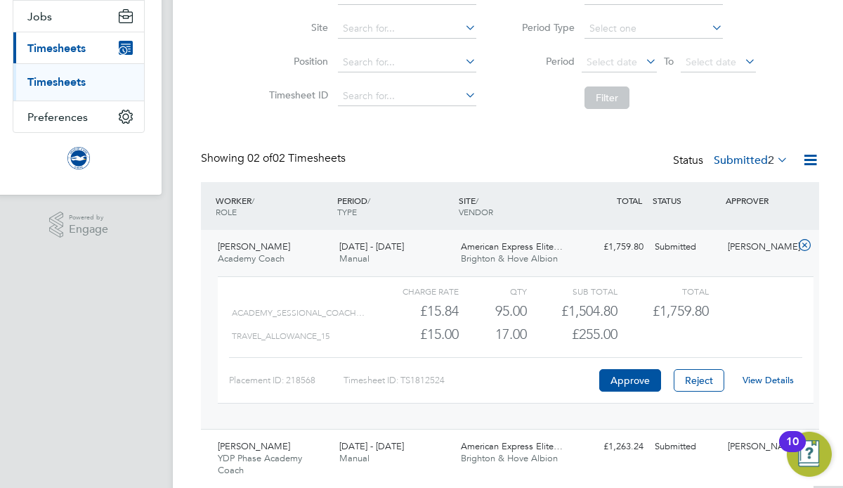
scroll to position [172, 0]
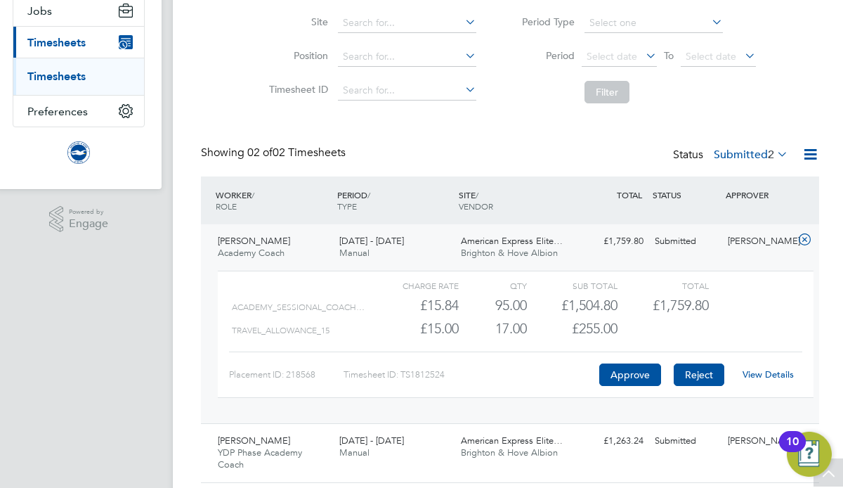
click at [691, 375] on button "Reject" at bounding box center [699, 374] width 51 height 22
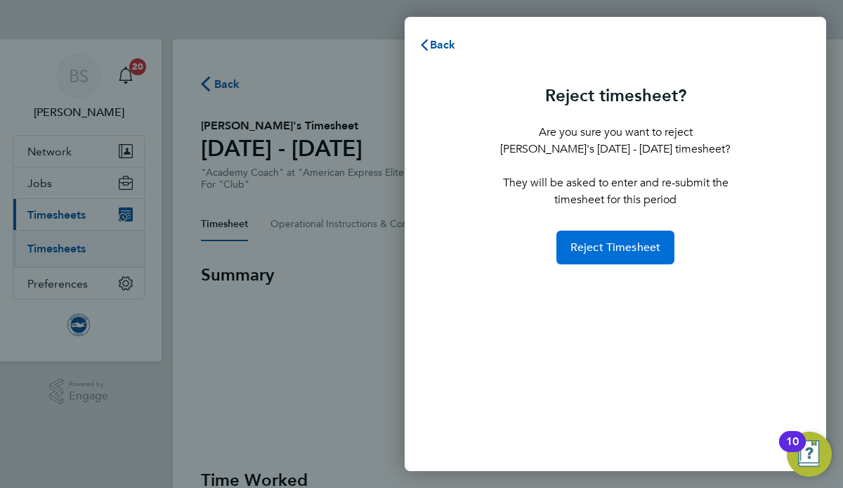
click at [613, 242] on span "Reject Timesheet" at bounding box center [616, 247] width 91 height 14
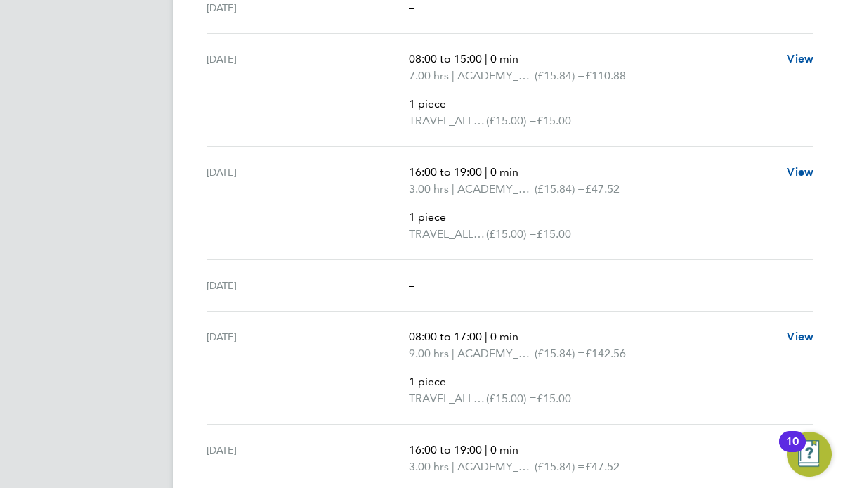
scroll to position [572, 0]
